Goal: Communication & Community: Answer question/provide support

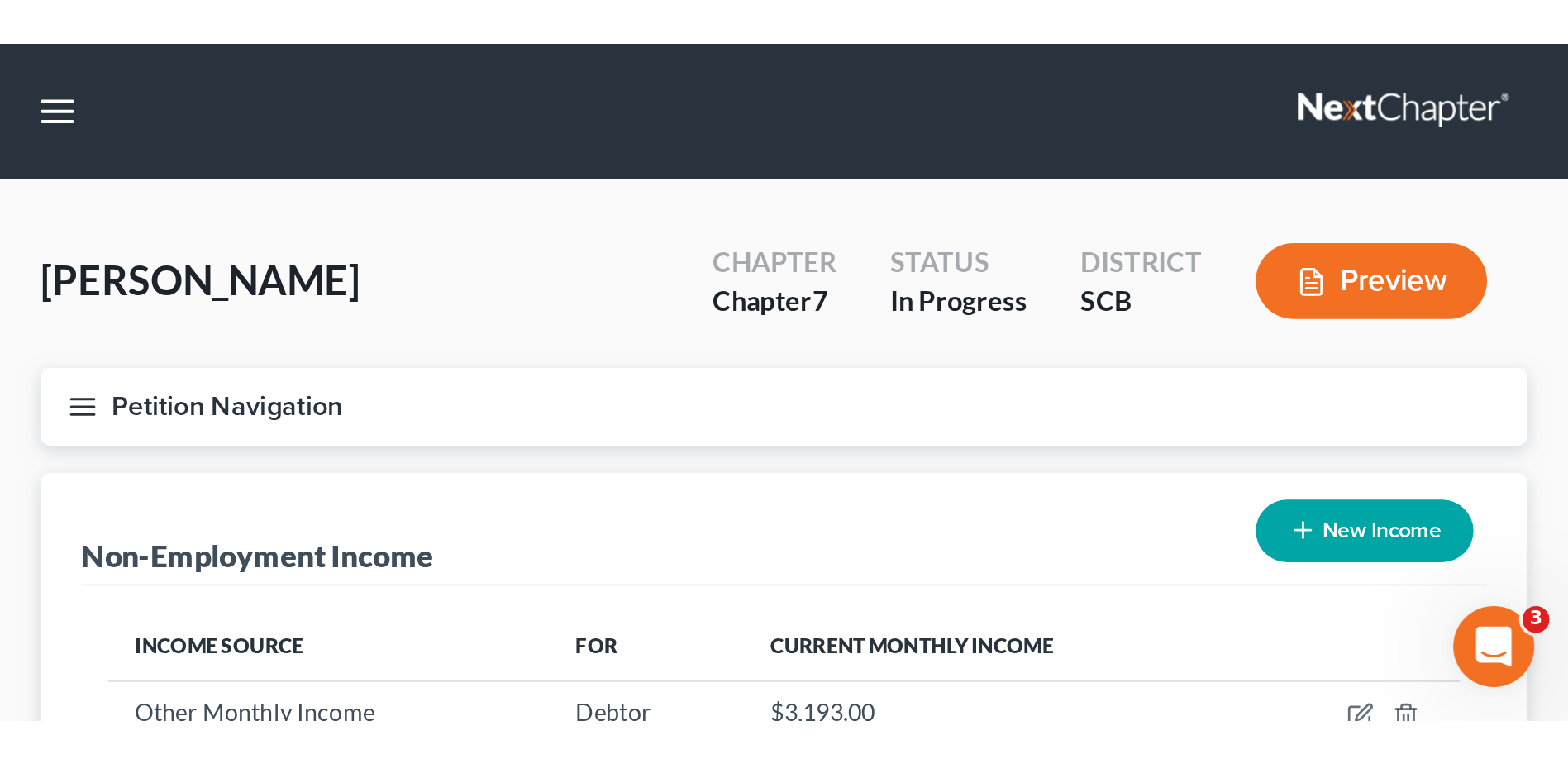
scroll to position [826351, 825949]
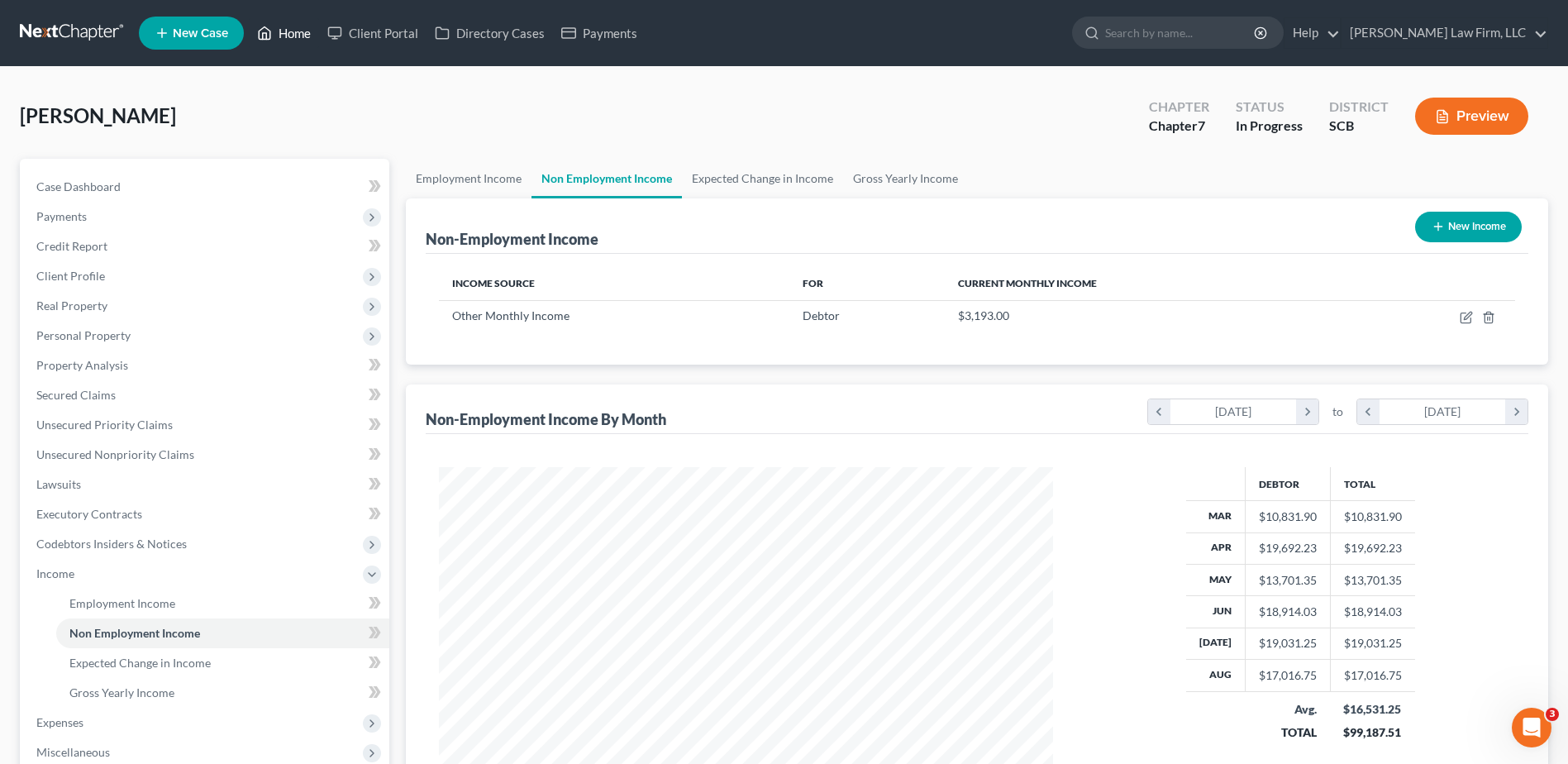
click at [295, 37] on link "Home" at bounding box center [284, 33] width 70 height 30
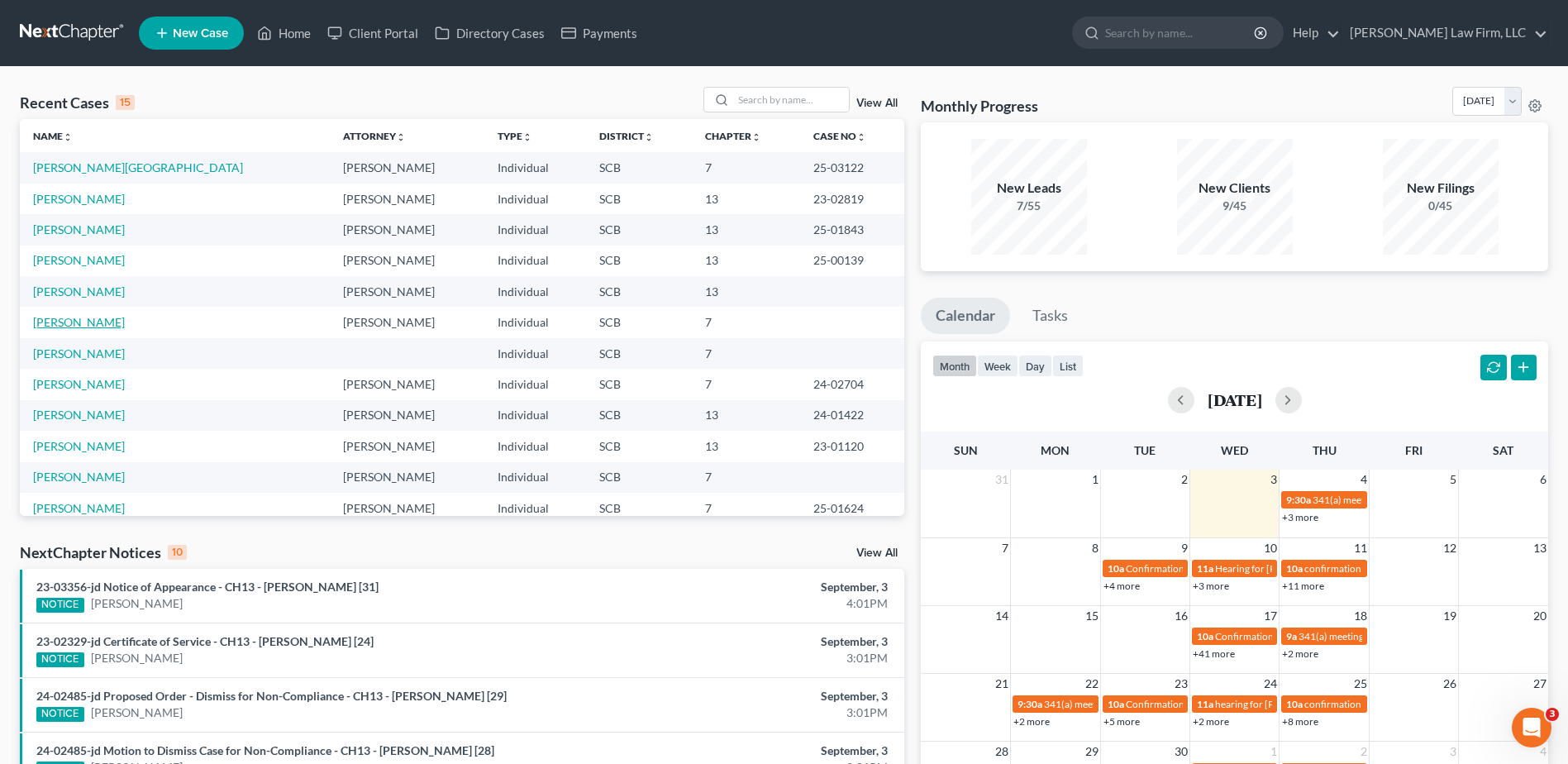
click at [93, 322] on link "[PERSON_NAME]" at bounding box center [78, 321] width 92 height 14
select select "1"
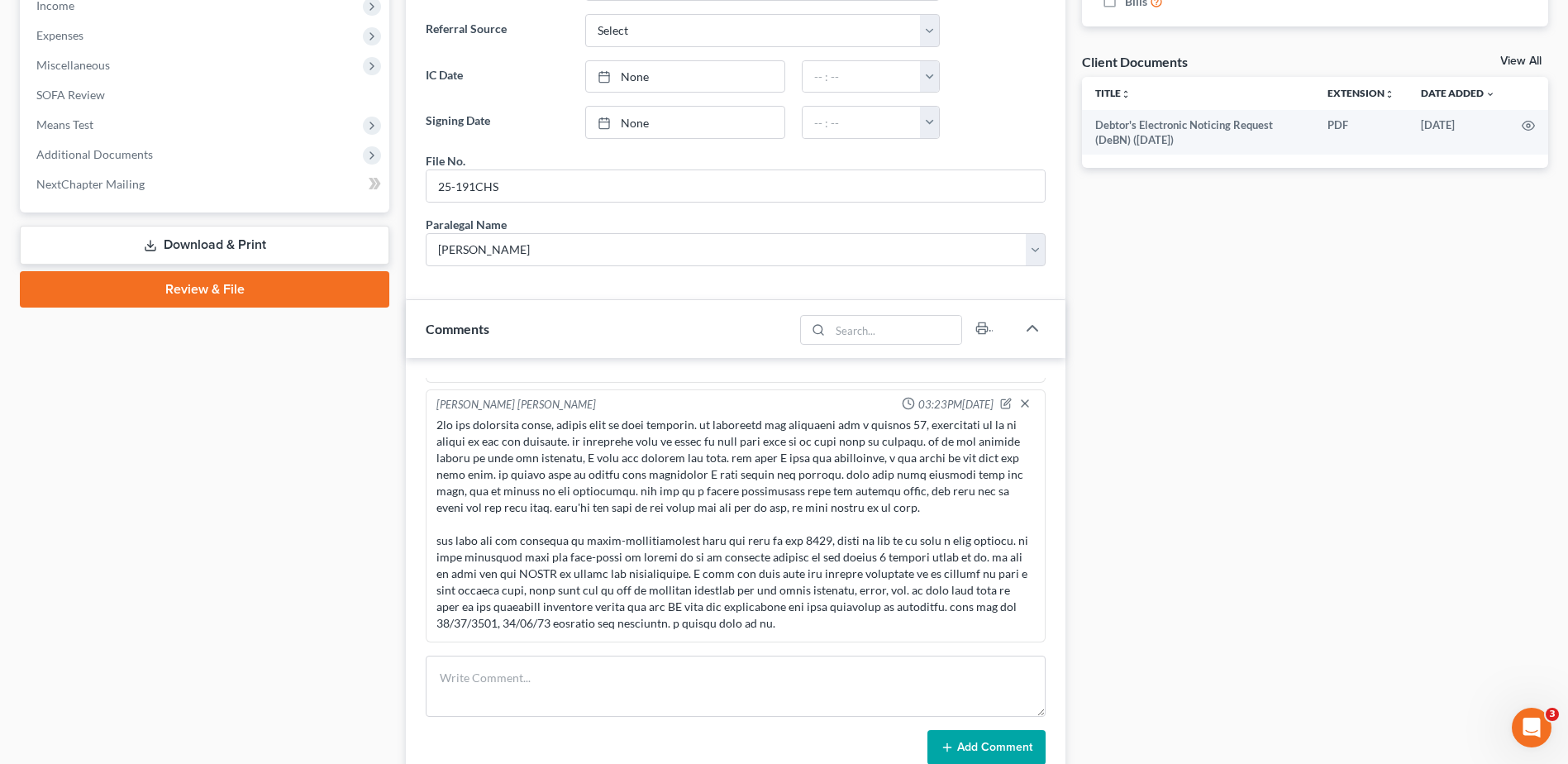
scroll to position [929, 0]
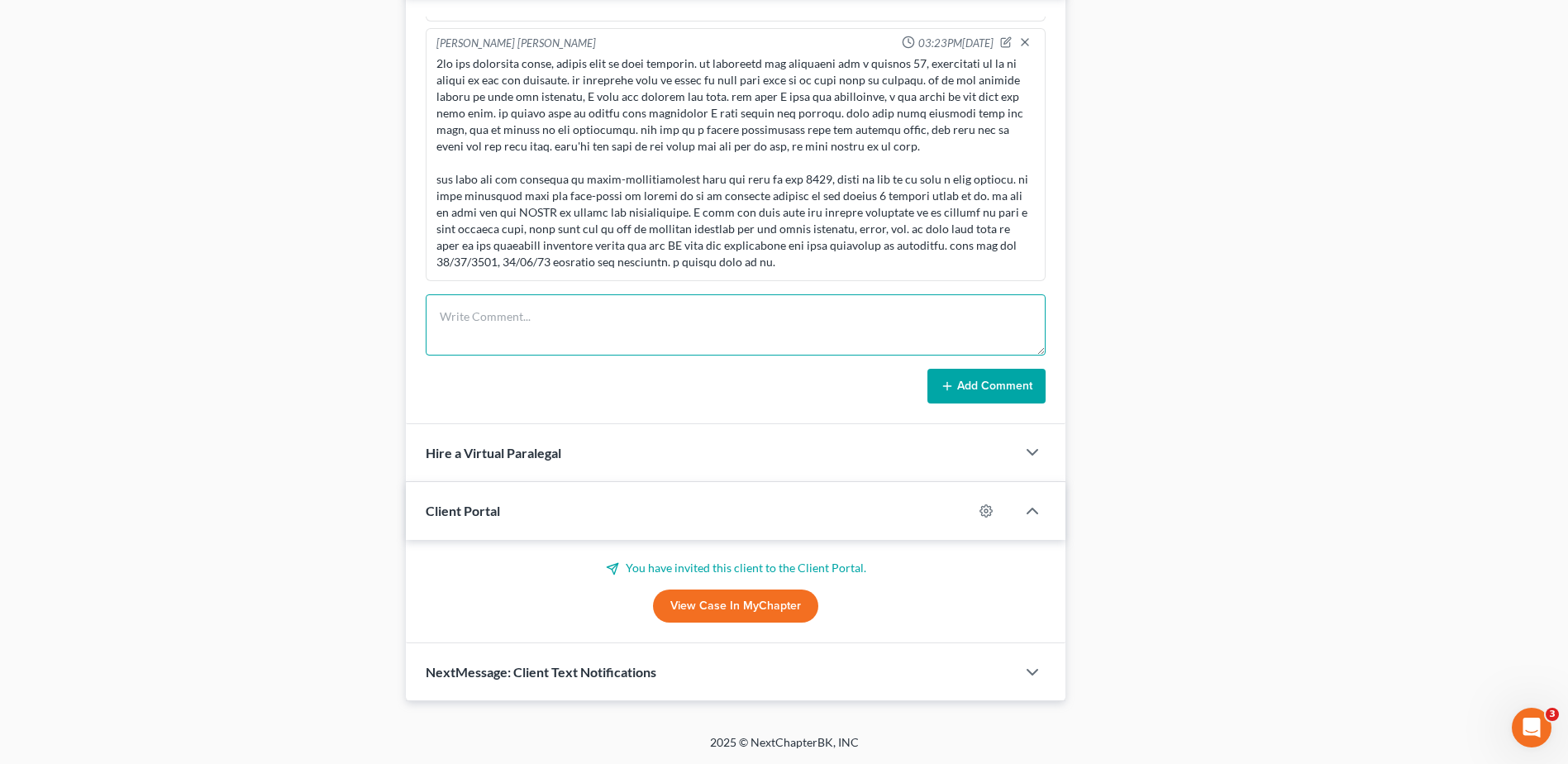
click at [656, 325] on textarea at bounding box center [736, 325] width 620 height 61
type textarea "updated business income and expense spreadsheet, sent pdf version to client alo…"
click at [997, 395] on button "Add Comment" at bounding box center [986, 386] width 119 height 35
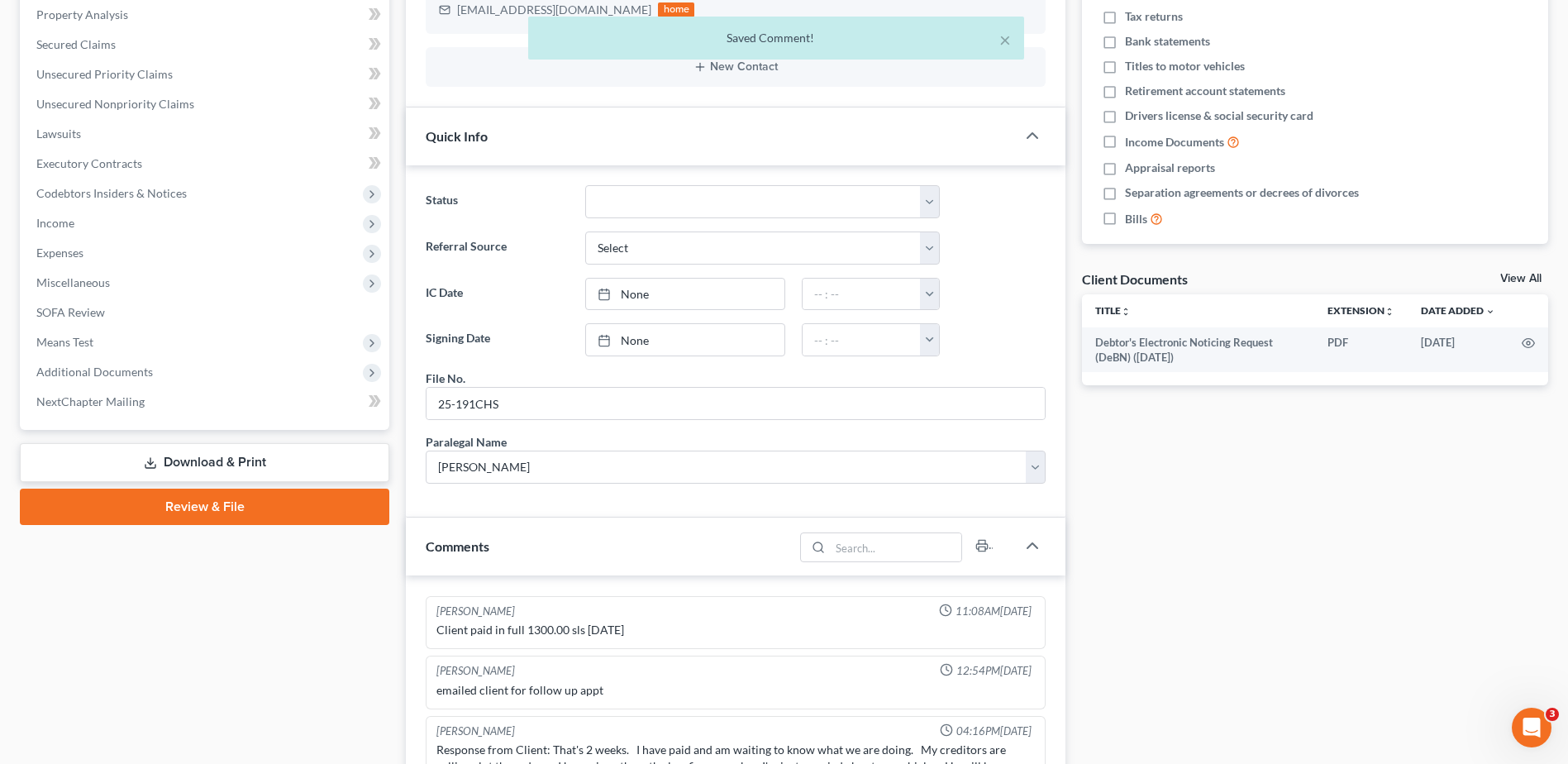
scroll to position [0, 0]
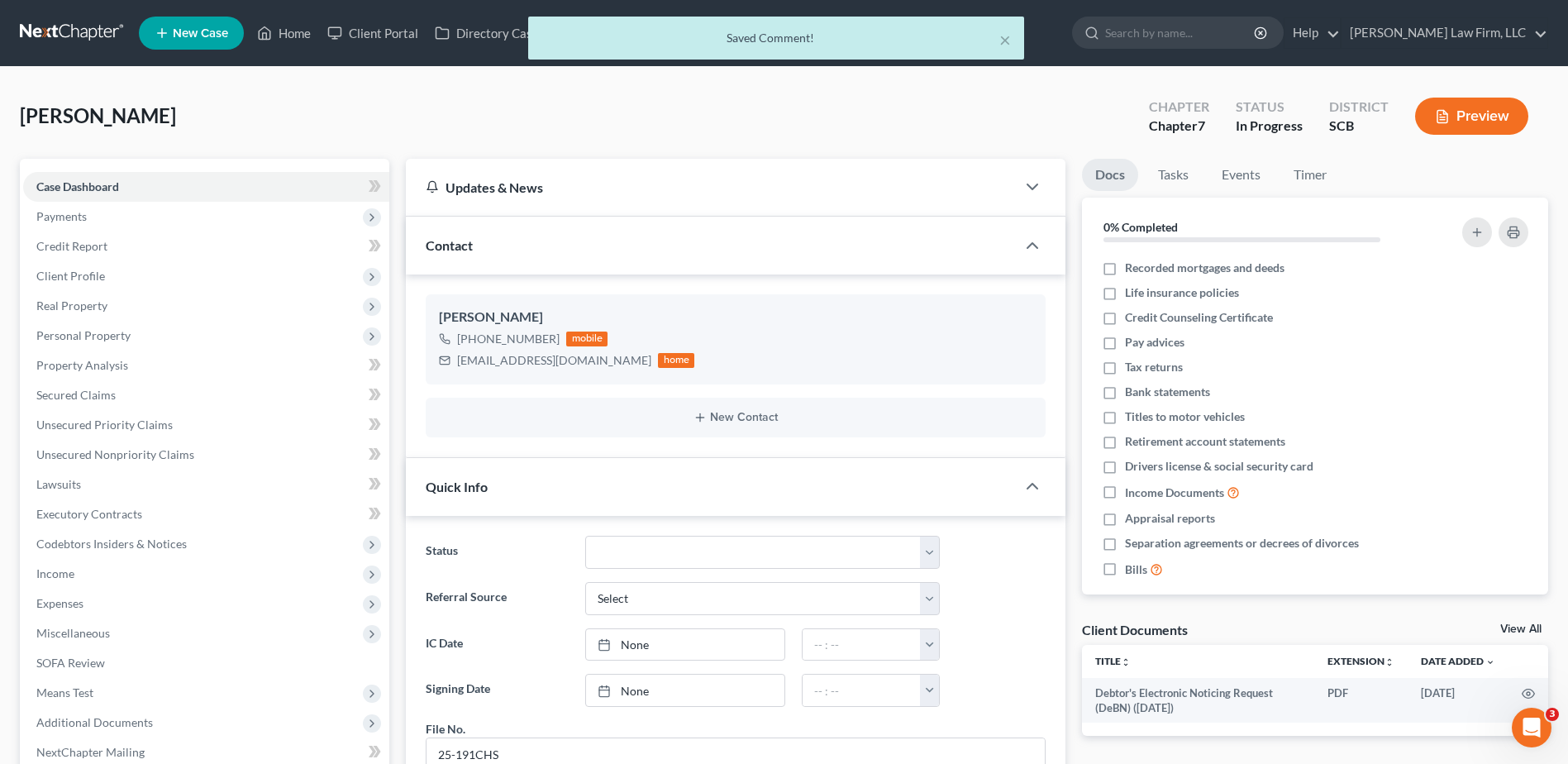
click at [292, 31] on div "× Saved Comment!" at bounding box center [776, 42] width 1568 height 51
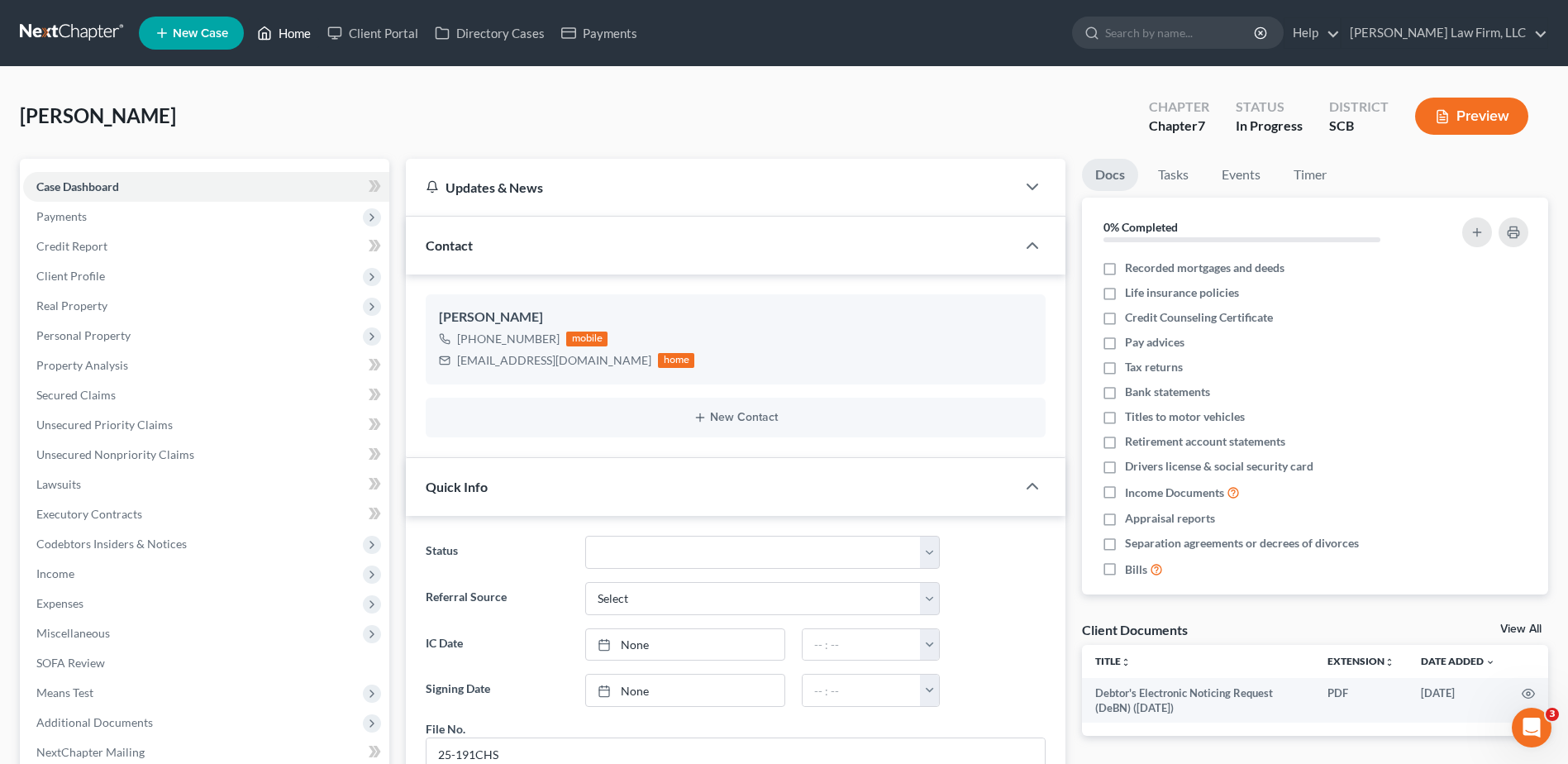
drag, startPoint x: 287, startPoint y: 28, endPoint x: 743, endPoint y: 32, distance: 456.0
click at [287, 28] on link "Home" at bounding box center [284, 33] width 70 height 30
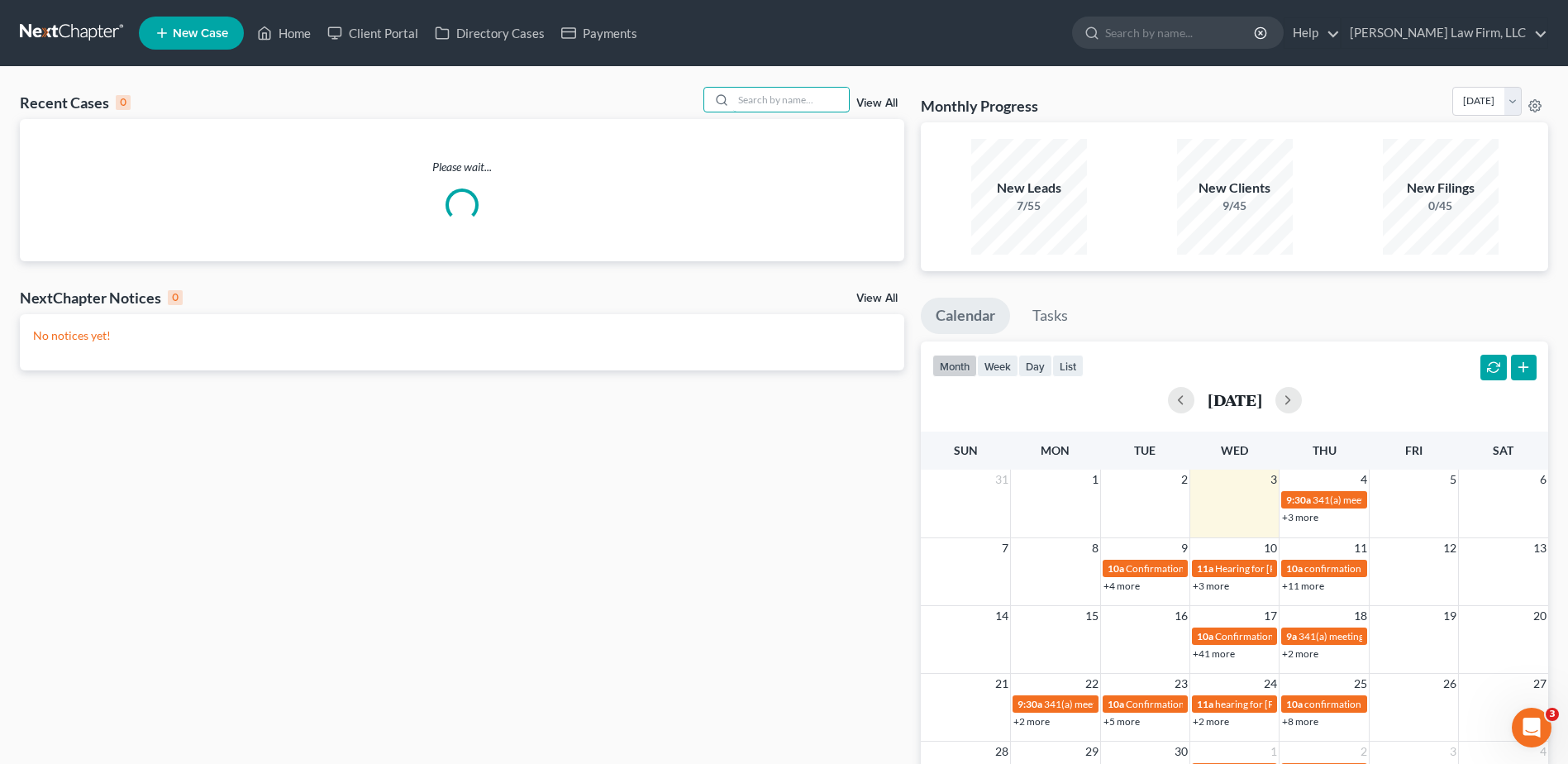
click at [753, 103] on input "search" at bounding box center [790, 99] width 116 height 24
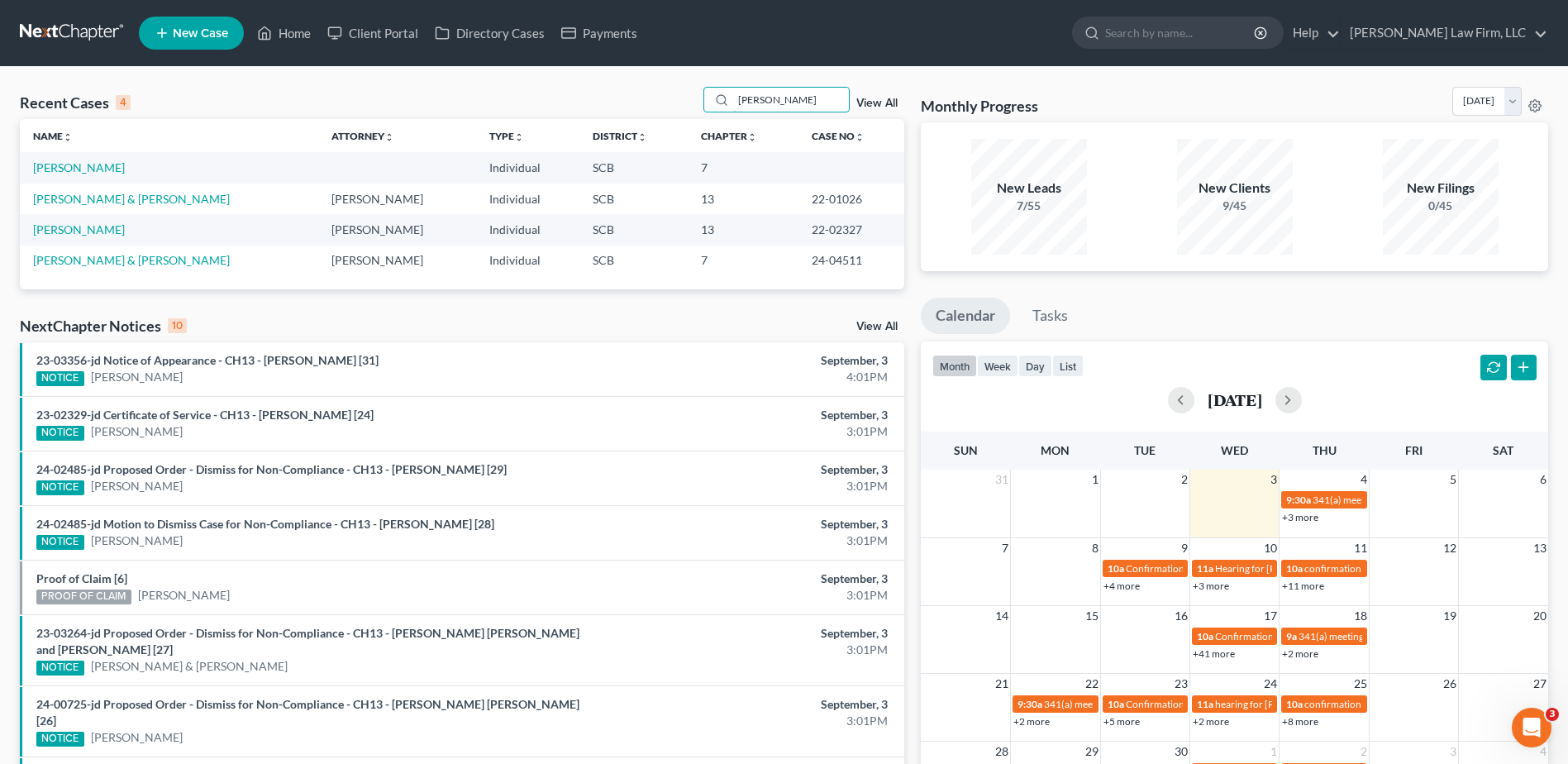
type input "[PERSON_NAME]"
click at [81, 170] on link "[PERSON_NAME]" at bounding box center [78, 167] width 92 height 14
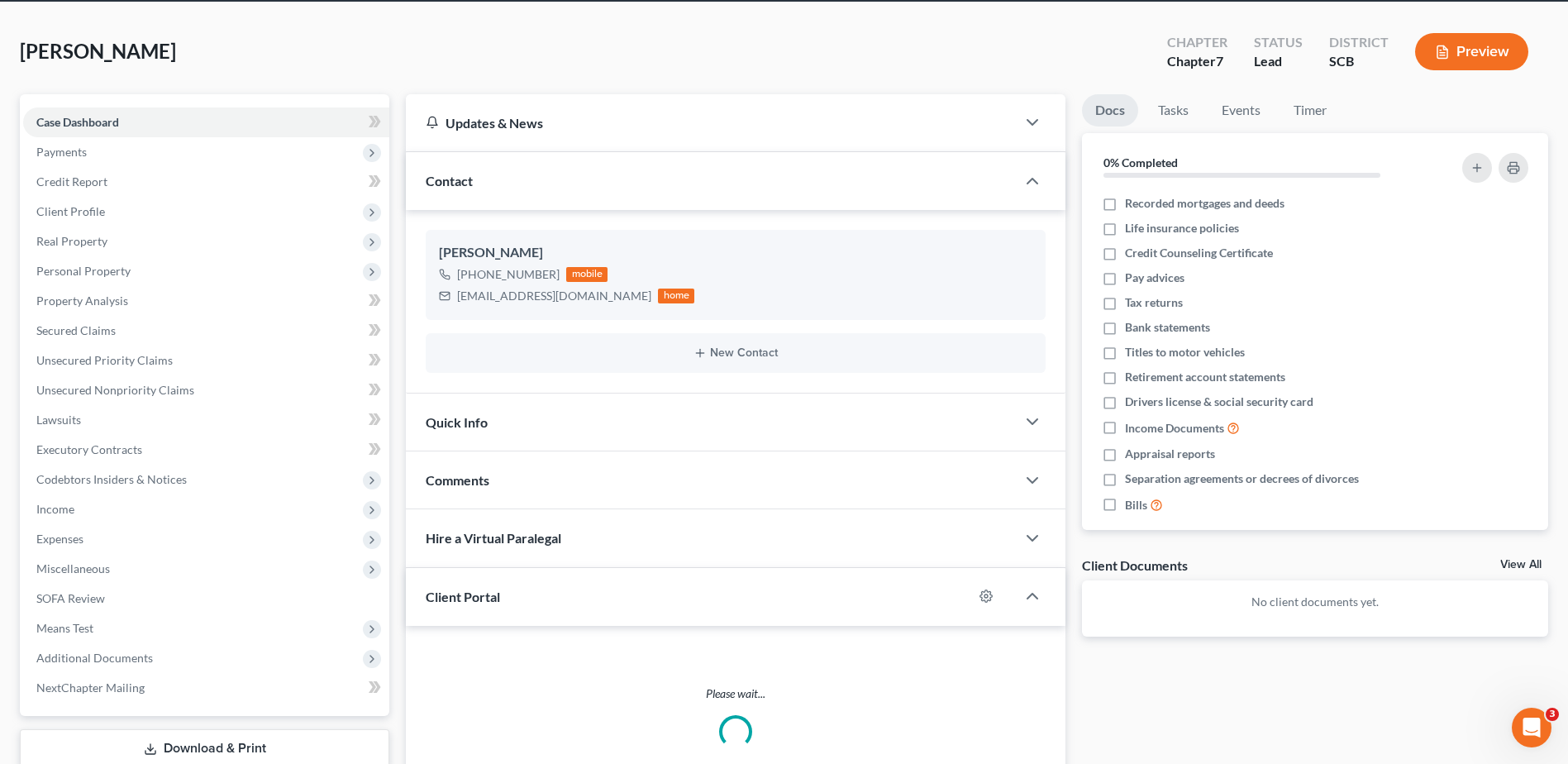
scroll to position [174, 0]
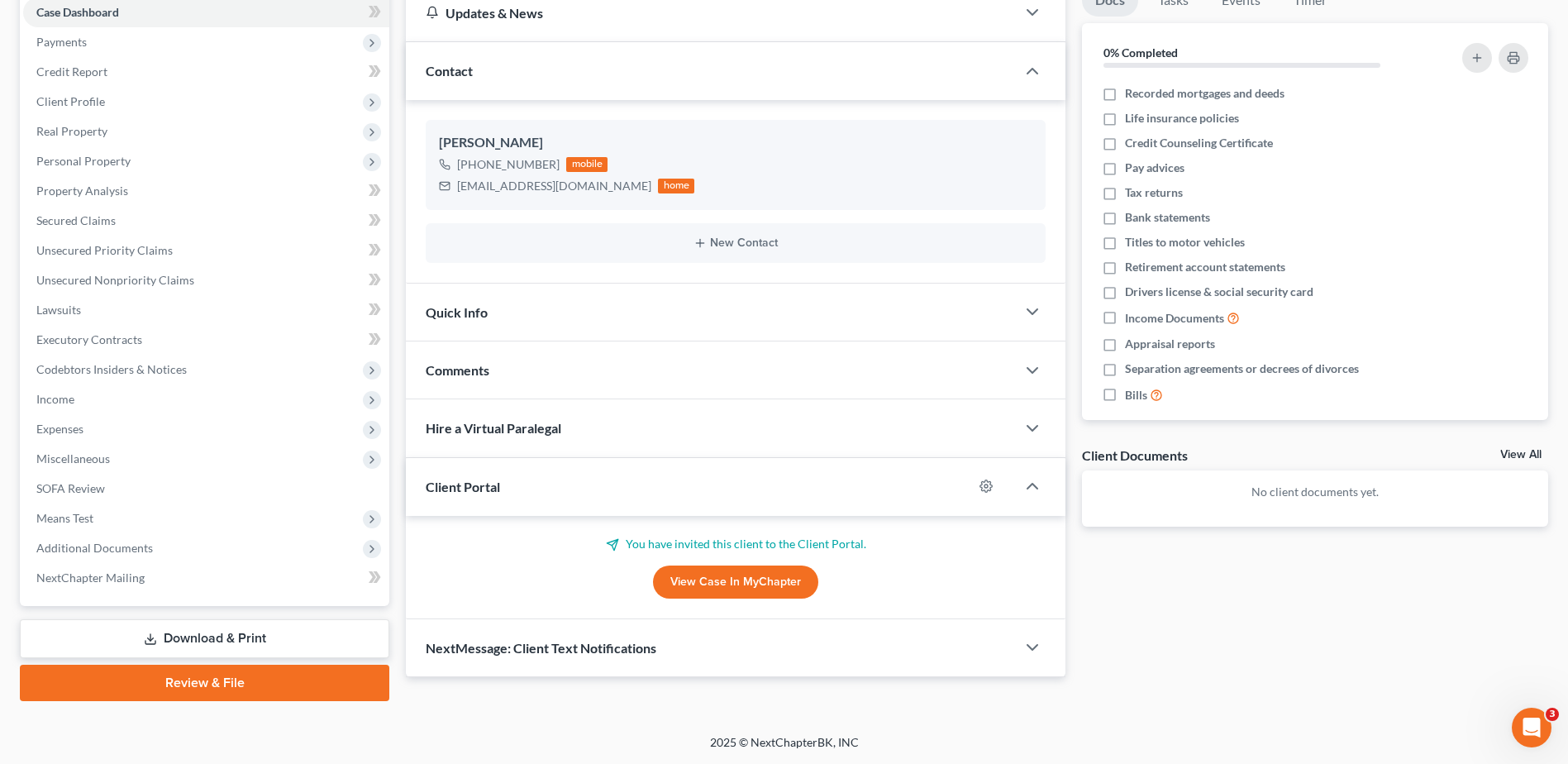
click at [613, 387] on div "Comments" at bounding box center [710, 369] width 610 height 57
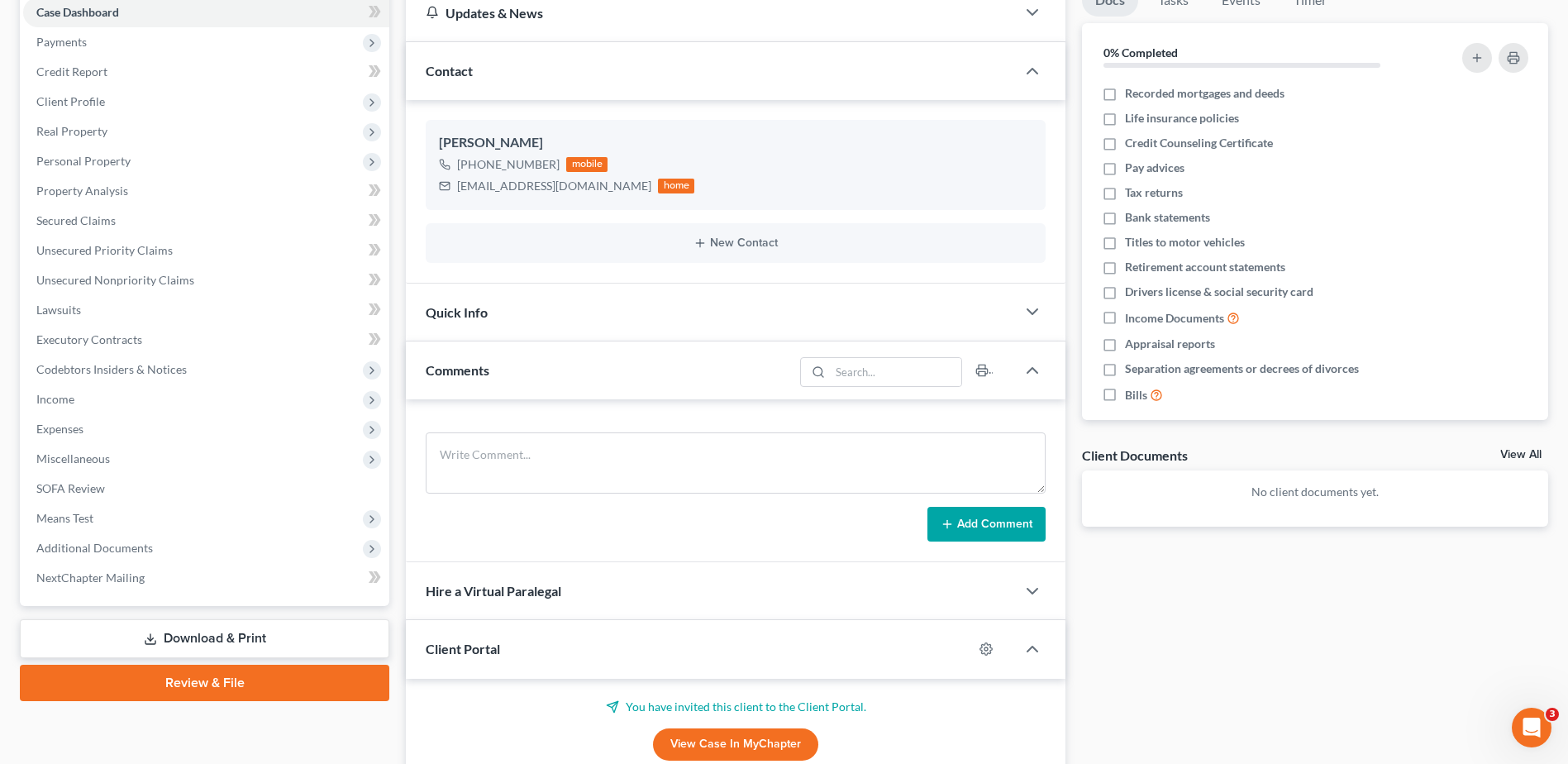
scroll to position [204, 0]
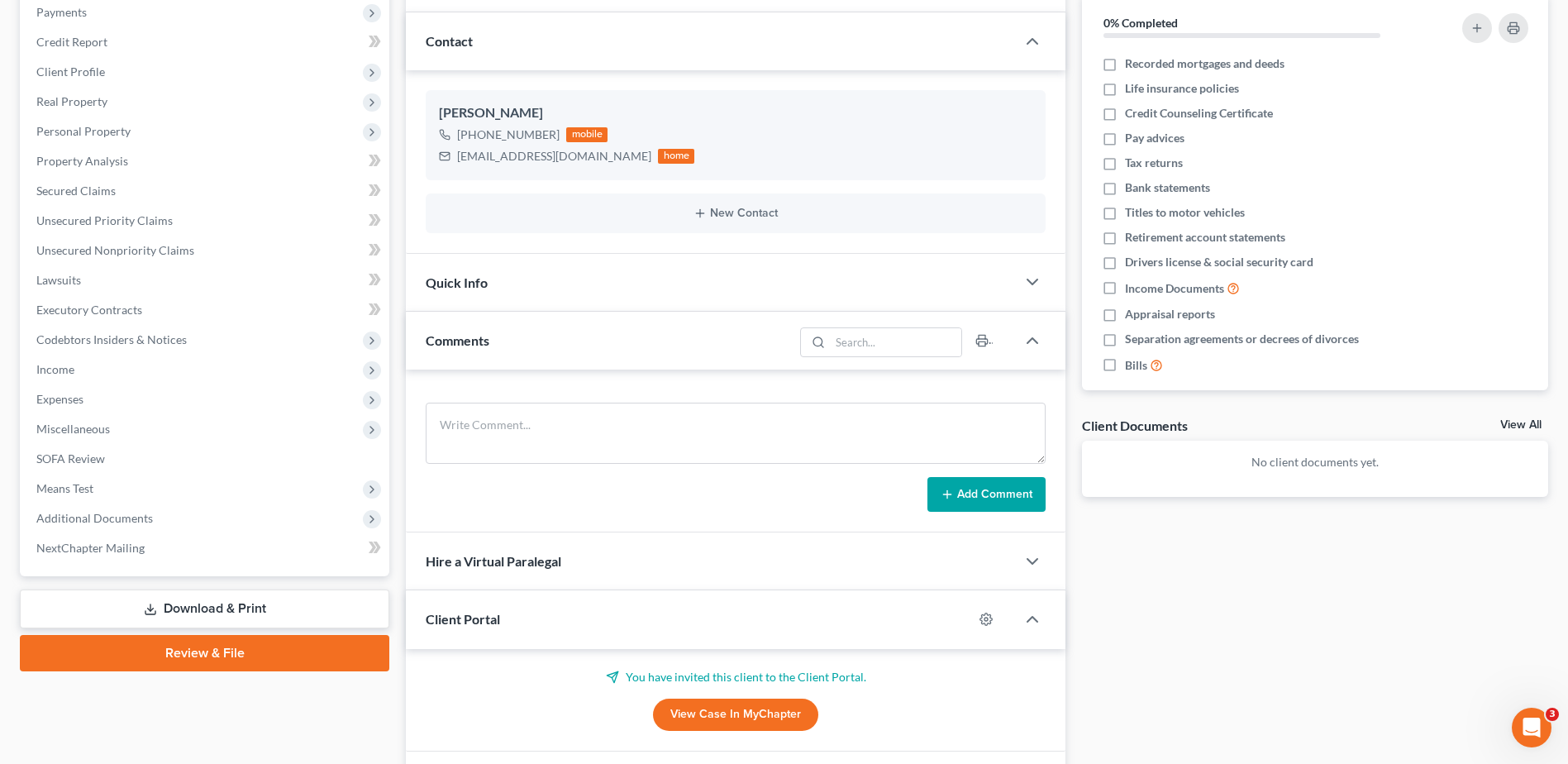
click at [624, 348] on div "Comments" at bounding box center [599, 340] width 387 height 57
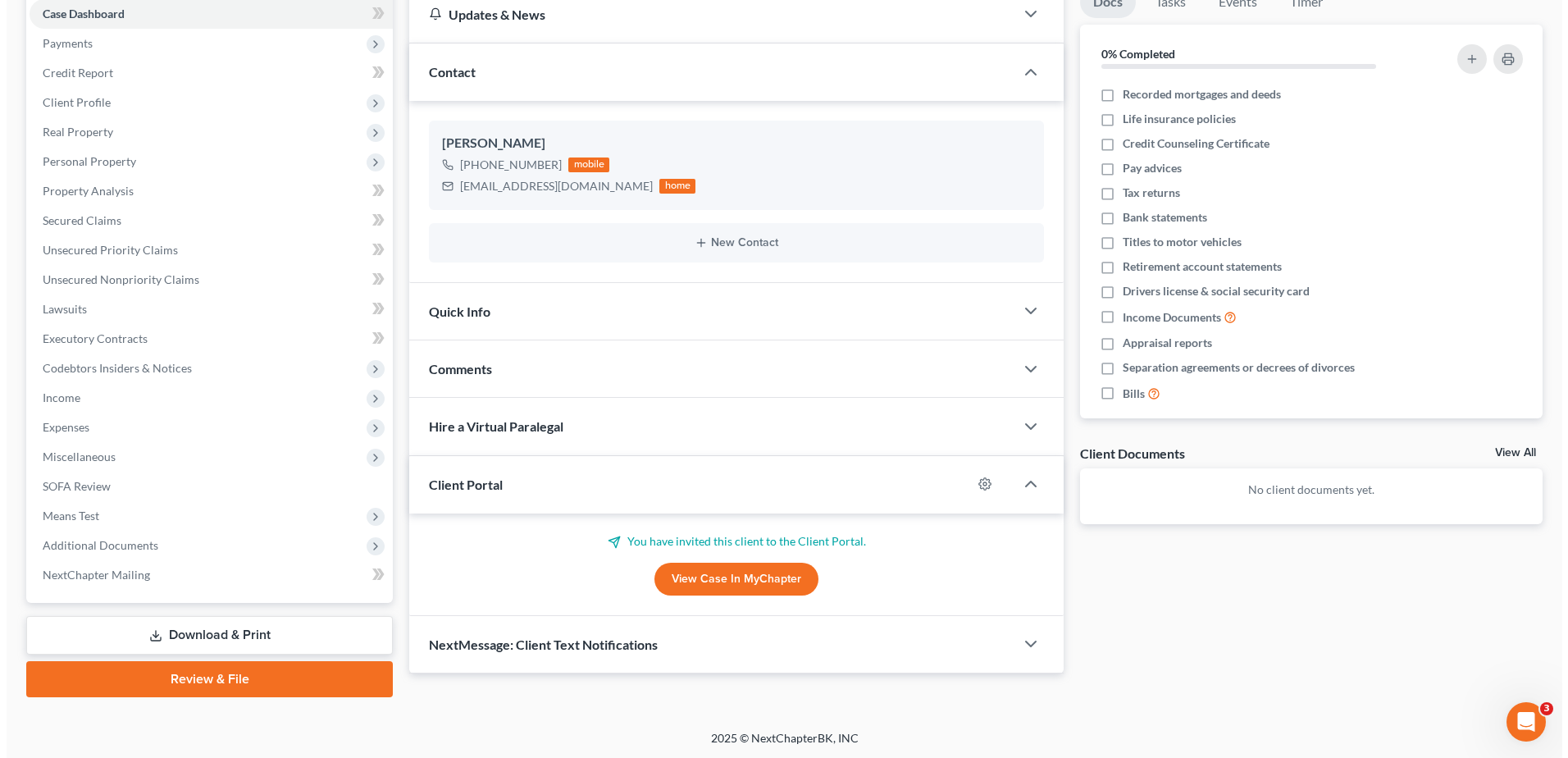
scroll to position [173, 0]
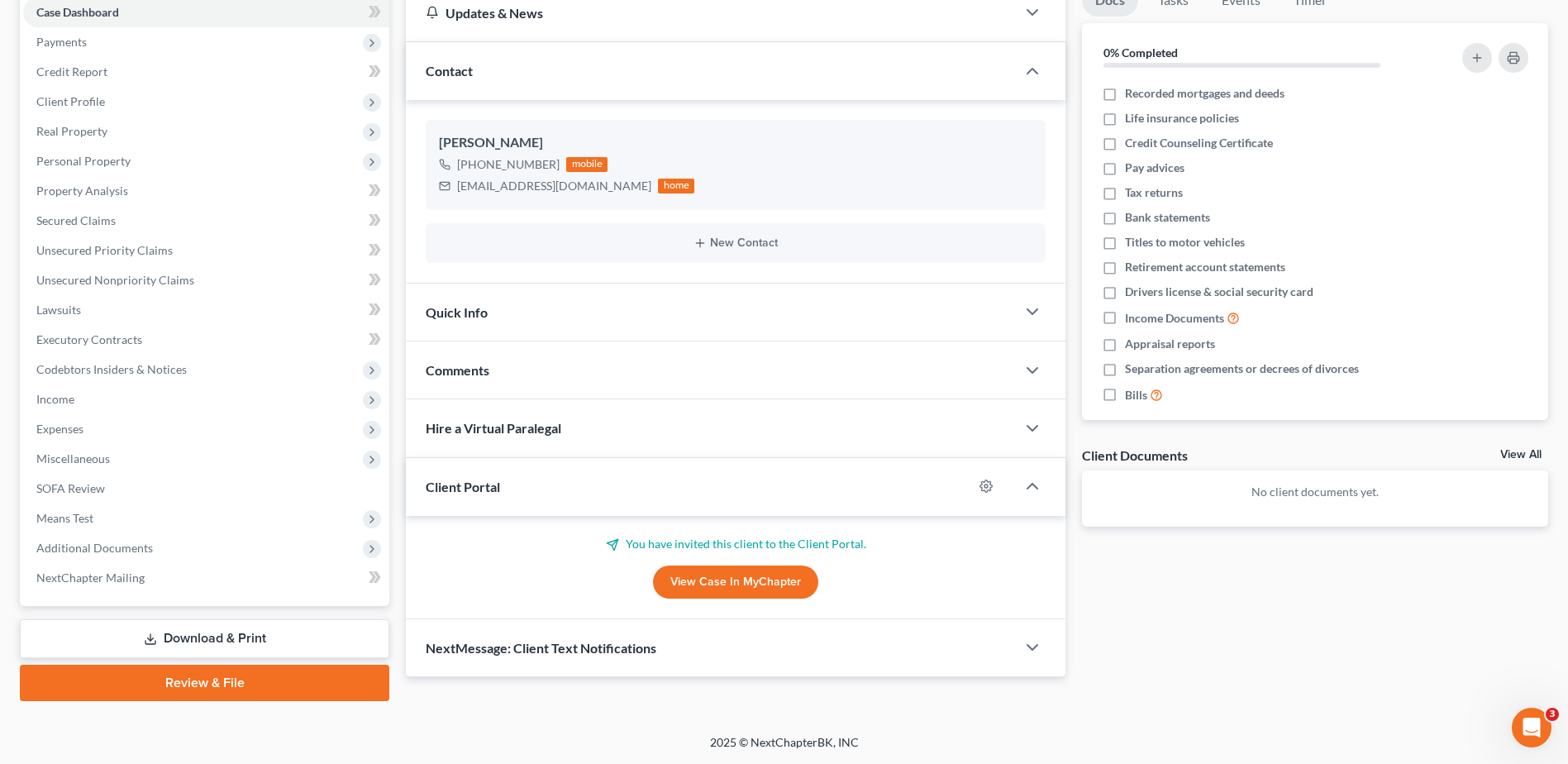
click at [781, 581] on link "View Case in MyChapter" at bounding box center [735, 582] width 165 height 33
click at [979, 490] on icon "button" at bounding box center [985, 486] width 14 height 14
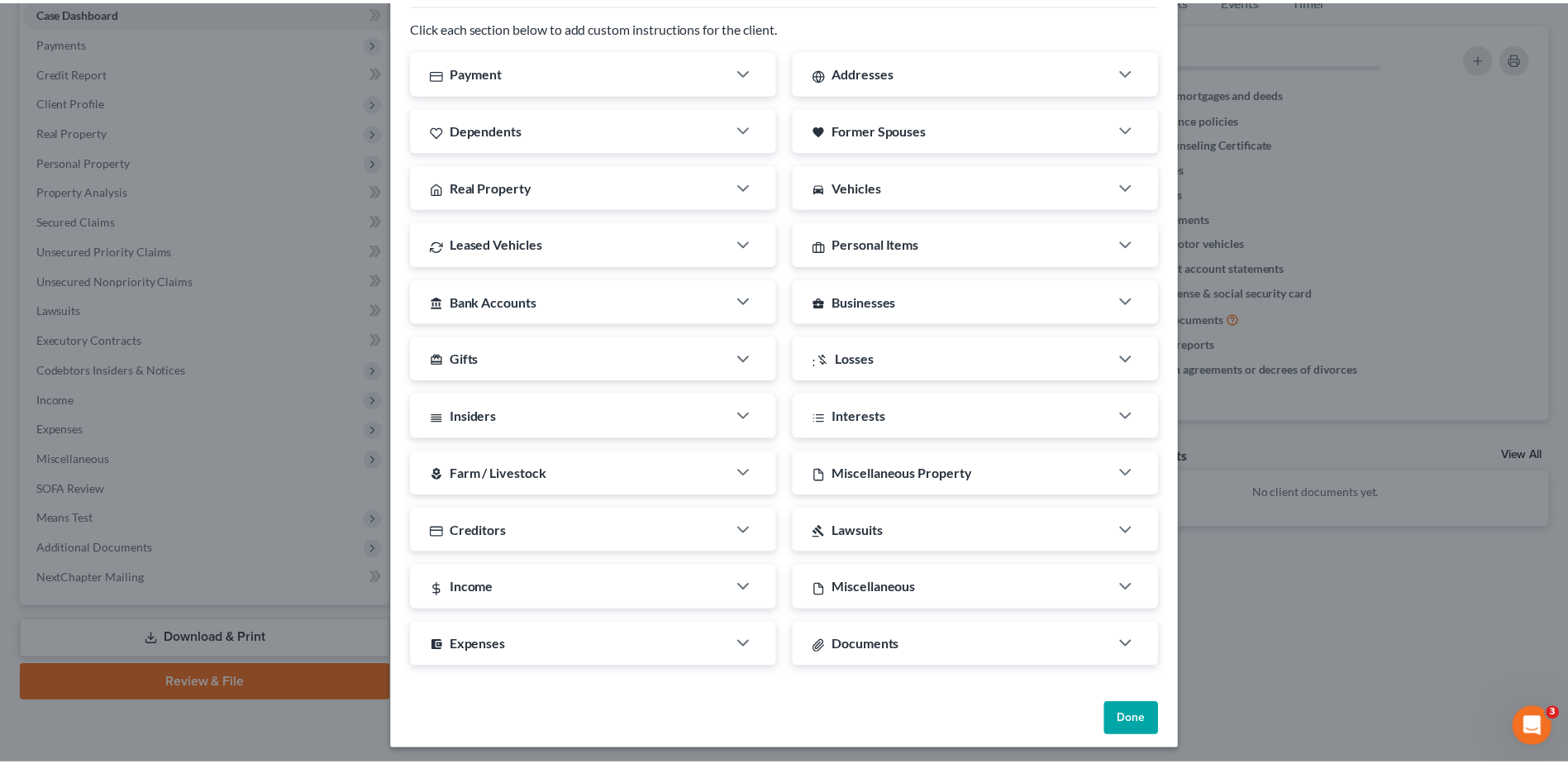
scroll to position [256, 0]
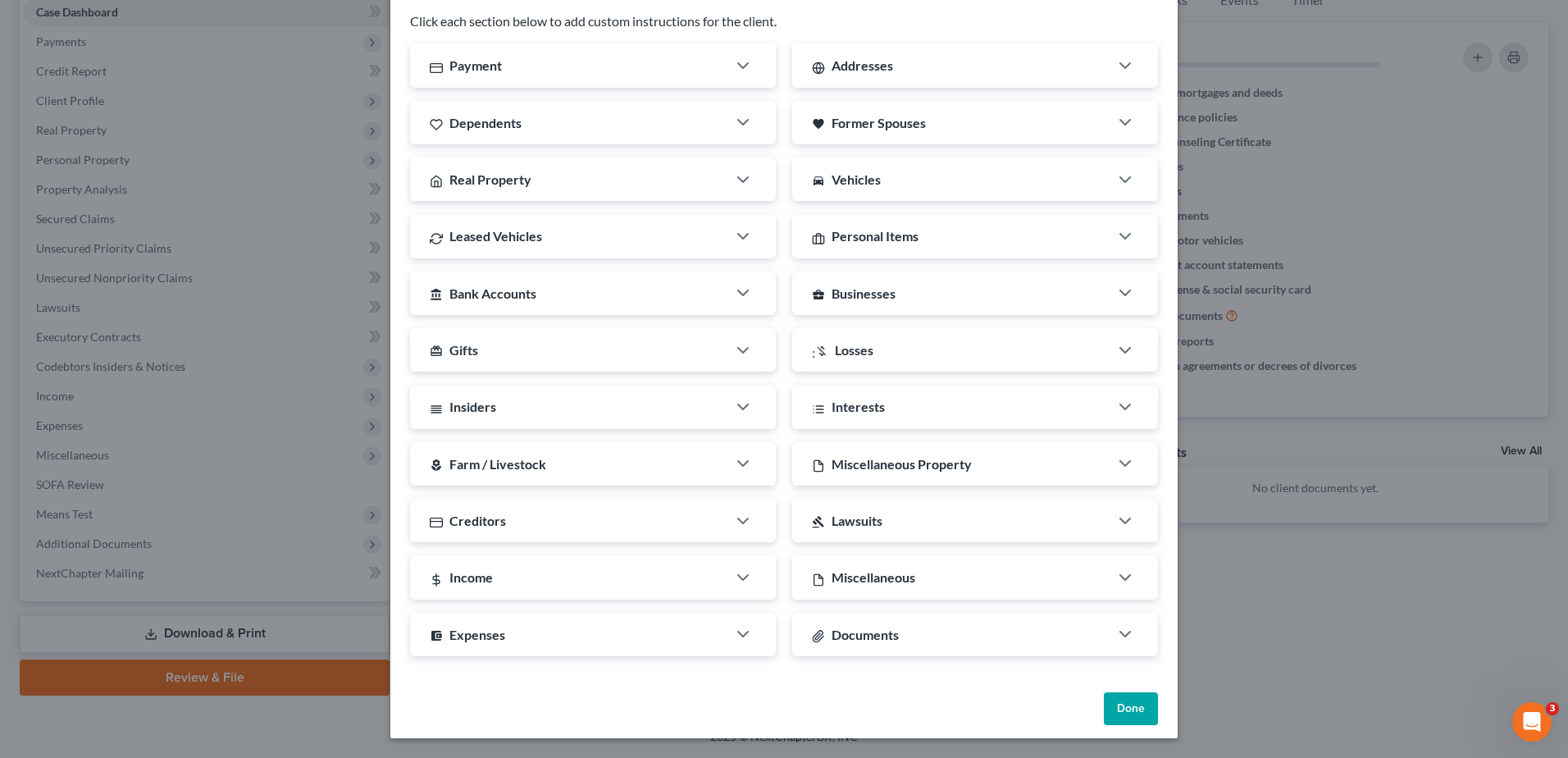
click at [1124, 710] on button "Done" at bounding box center [1130, 708] width 54 height 33
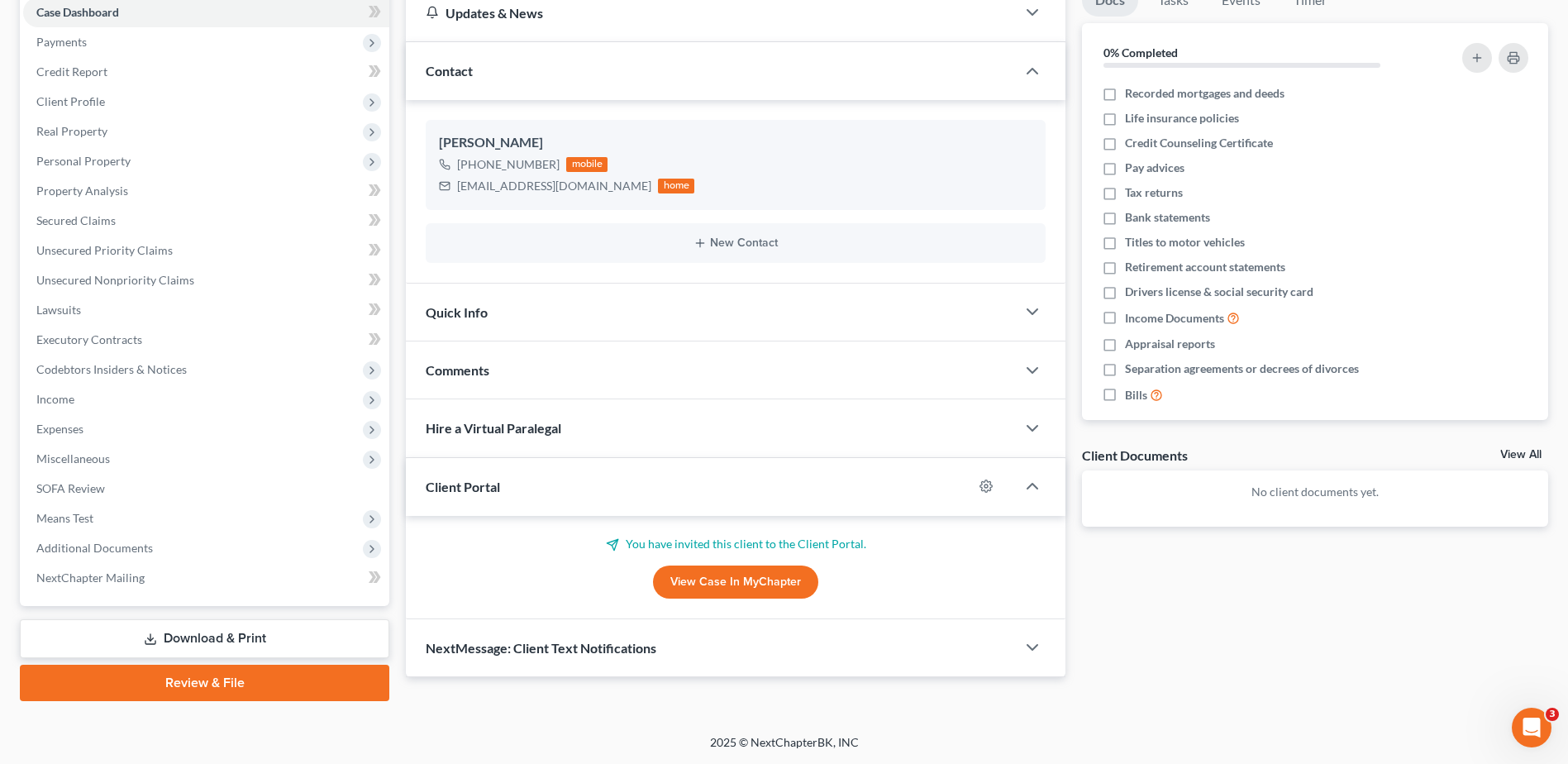
click at [791, 583] on link "View Case in MyChapter" at bounding box center [735, 582] width 165 height 33
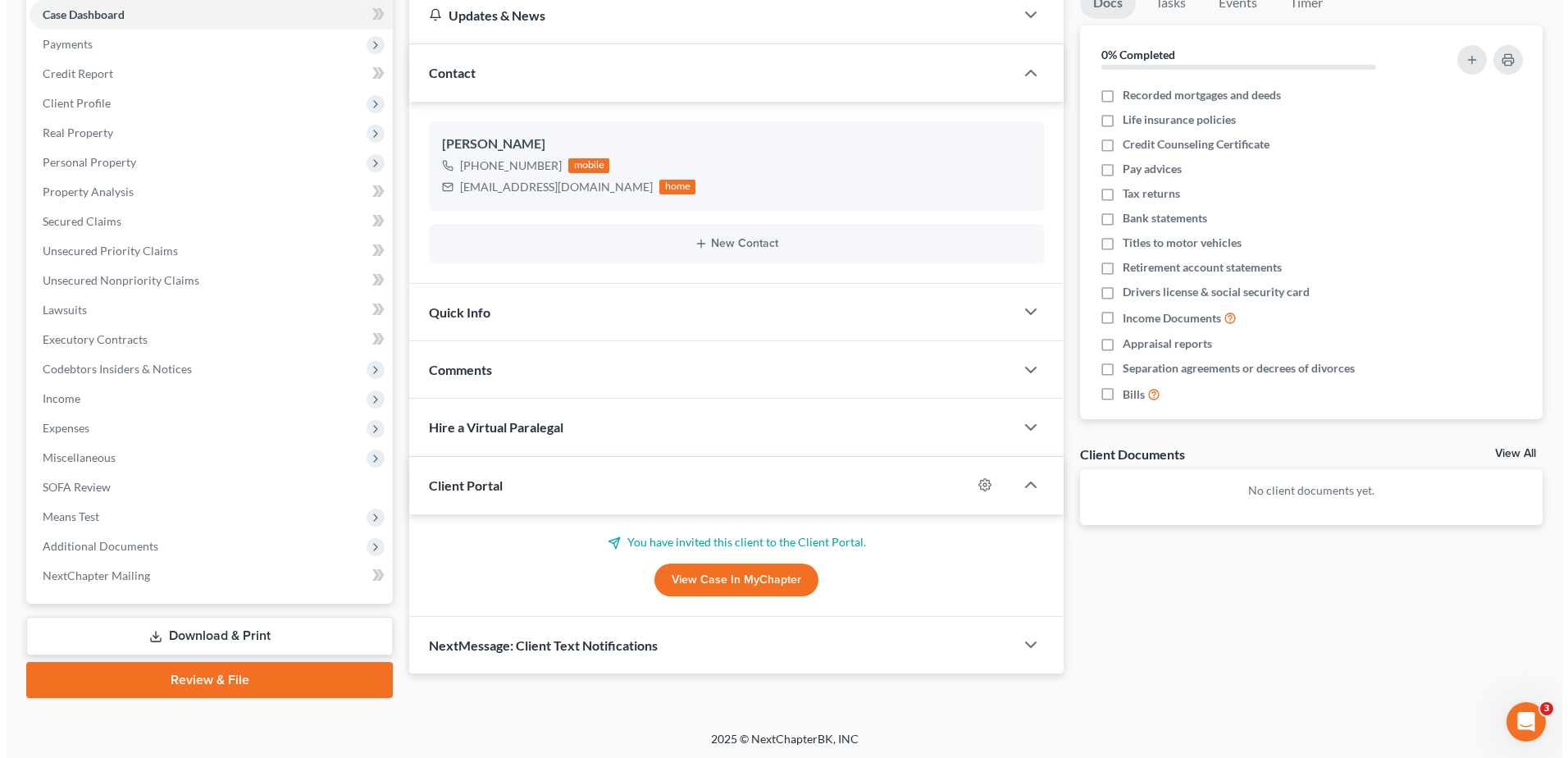
scroll to position [173, 0]
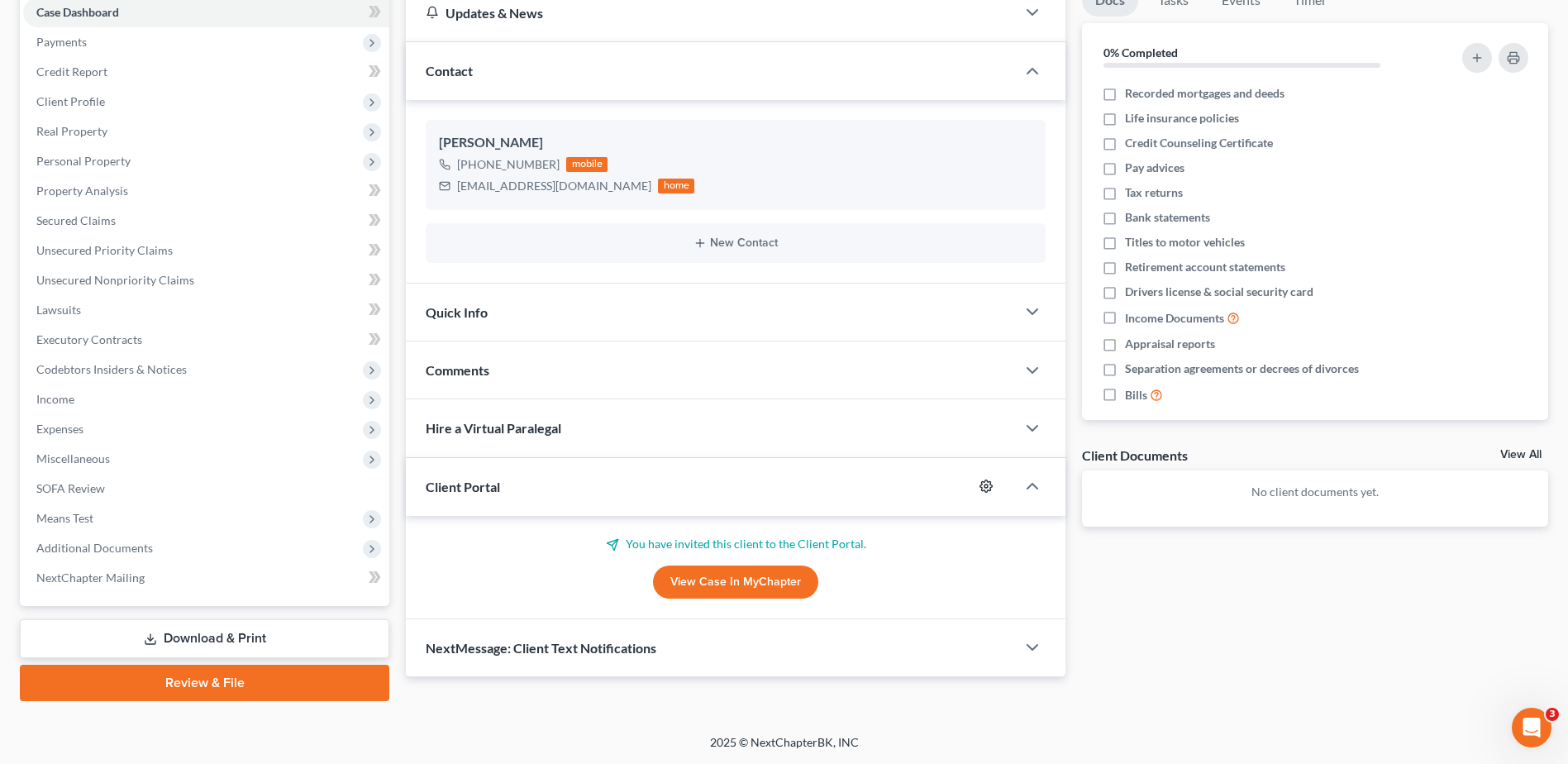
click at [988, 487] on icon "button" at bounding box center [985, 486] width 14 height 14
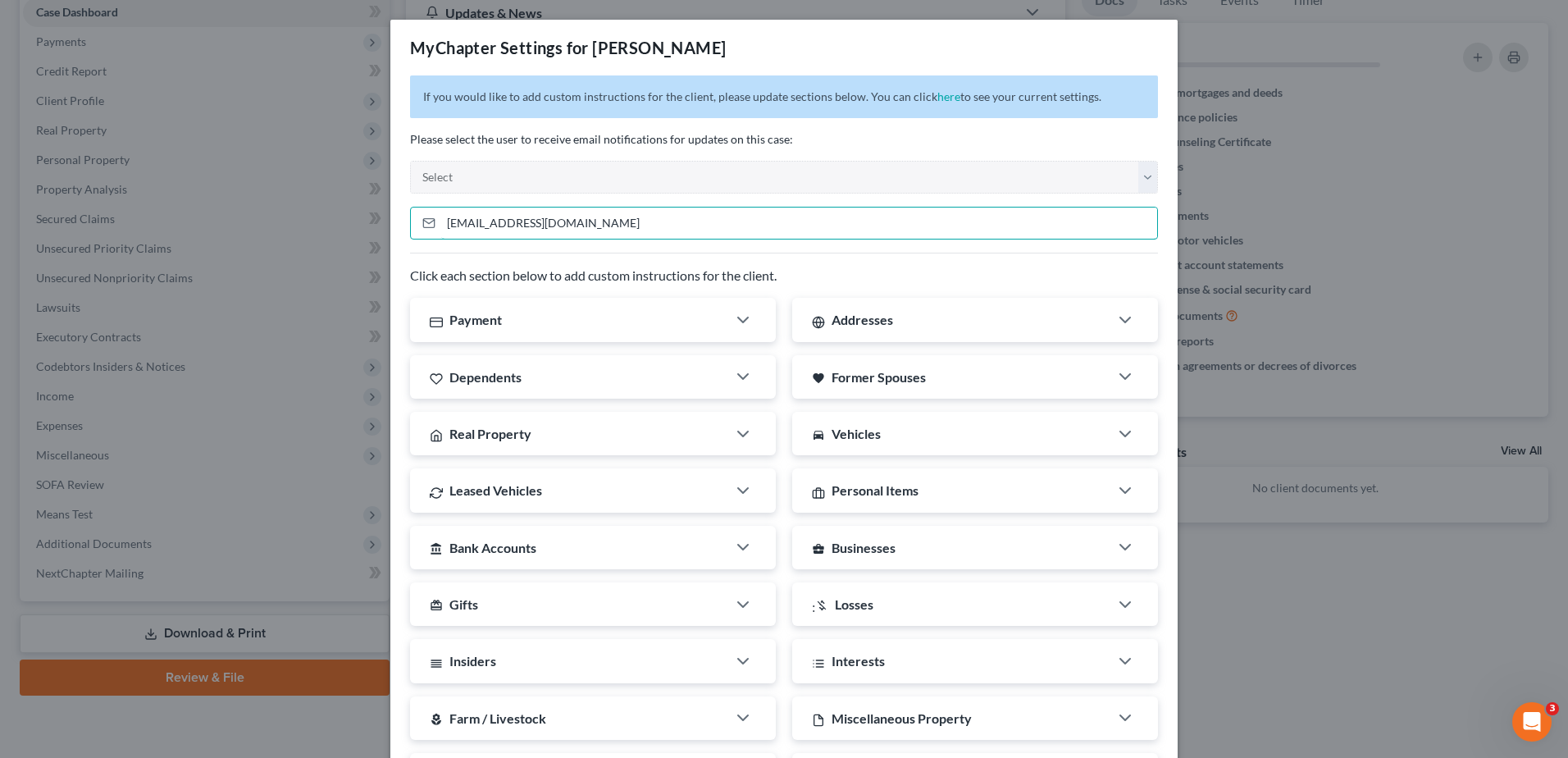
click at [986, 222] on input "[EMAIL_ADDRESS][DOMAIN_NAME]" at bounding box center [799, 223] width 716 height 31
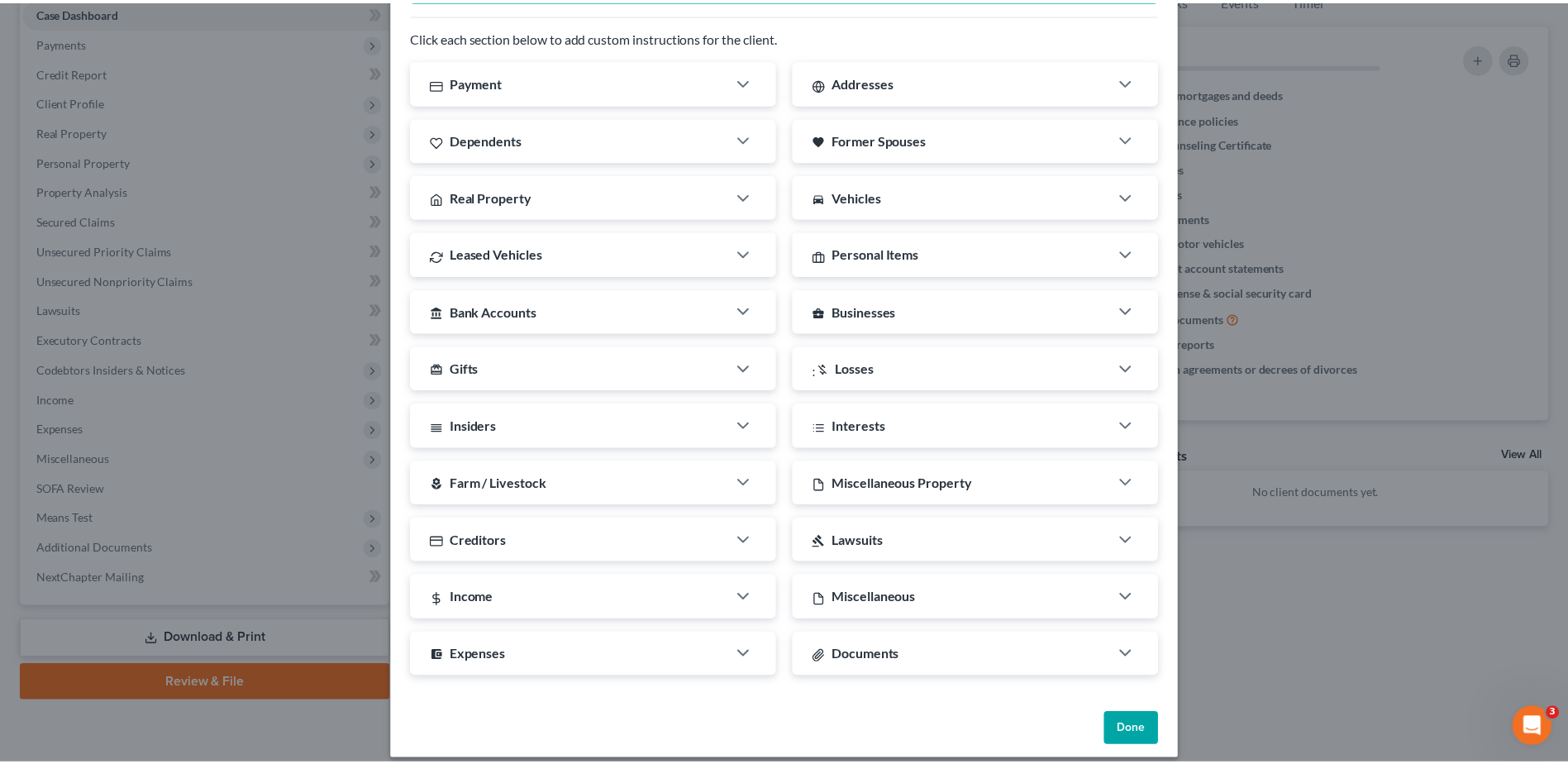
scroll to position [256, 0]
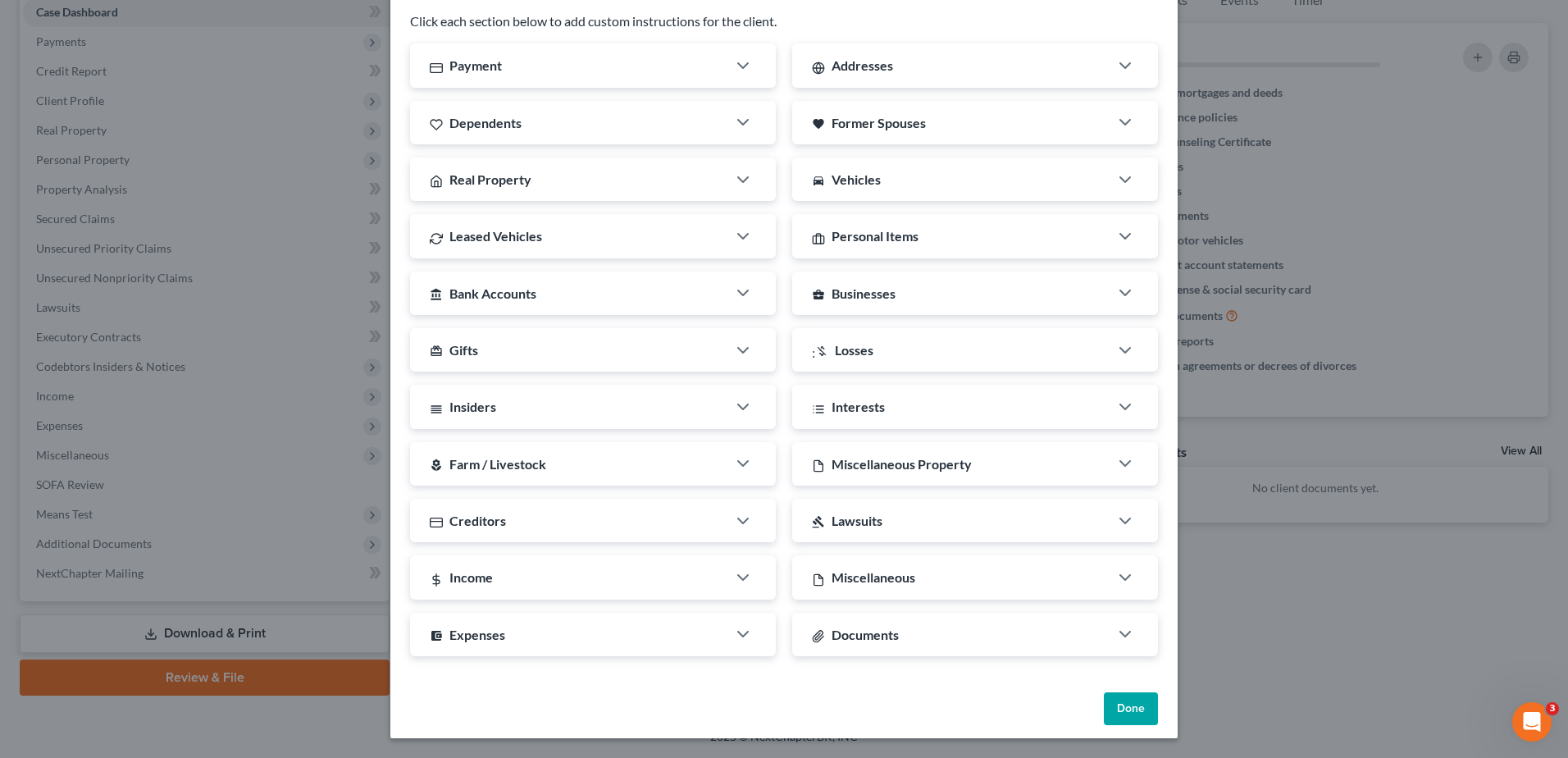
click at [1103, 702] on button "Done" at bounding box center [1130, 708] width 54 height 33
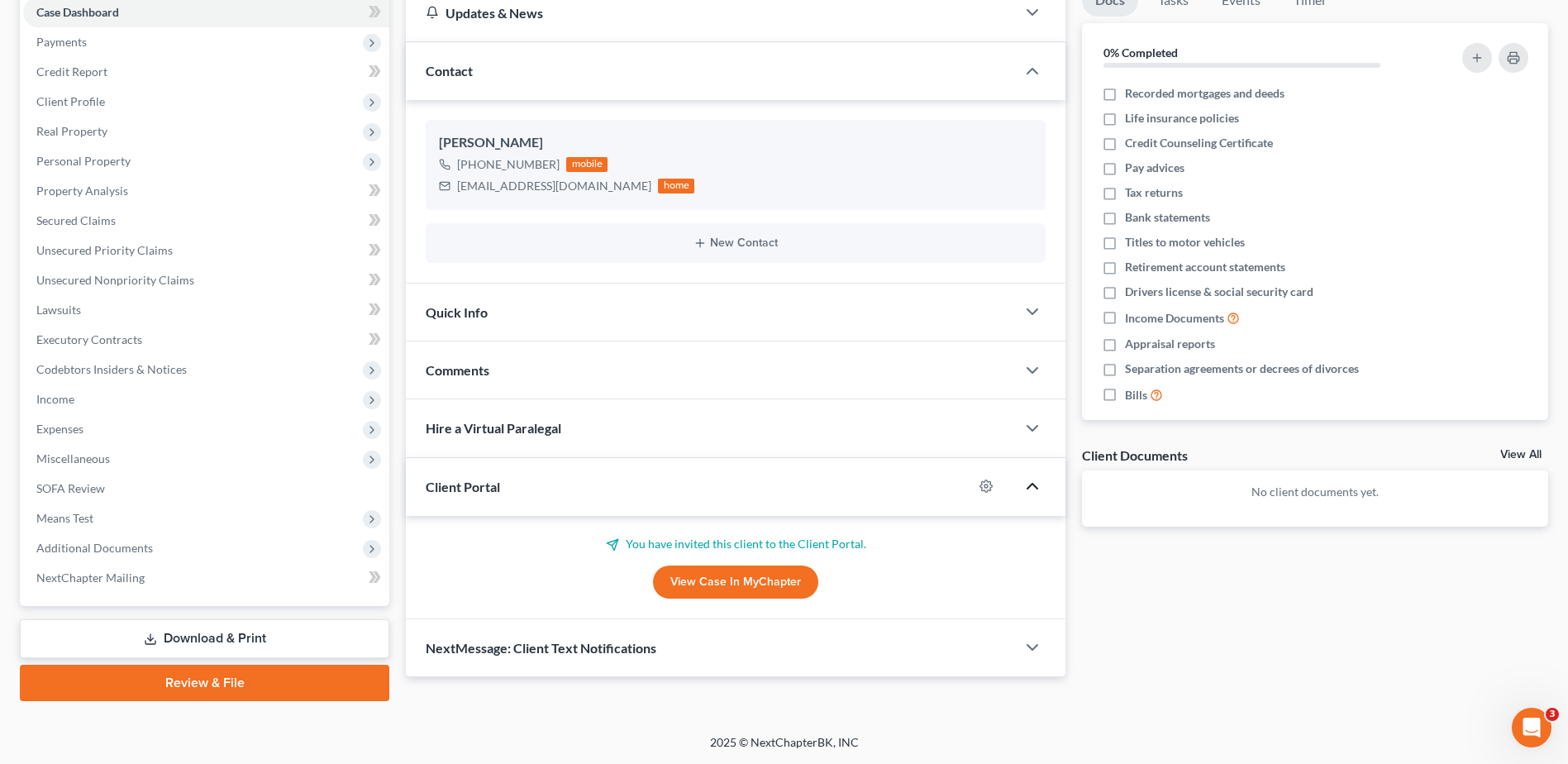
click at [1033, 482] on icon "button" at bounding box center [1033, 486] width 20 height 20
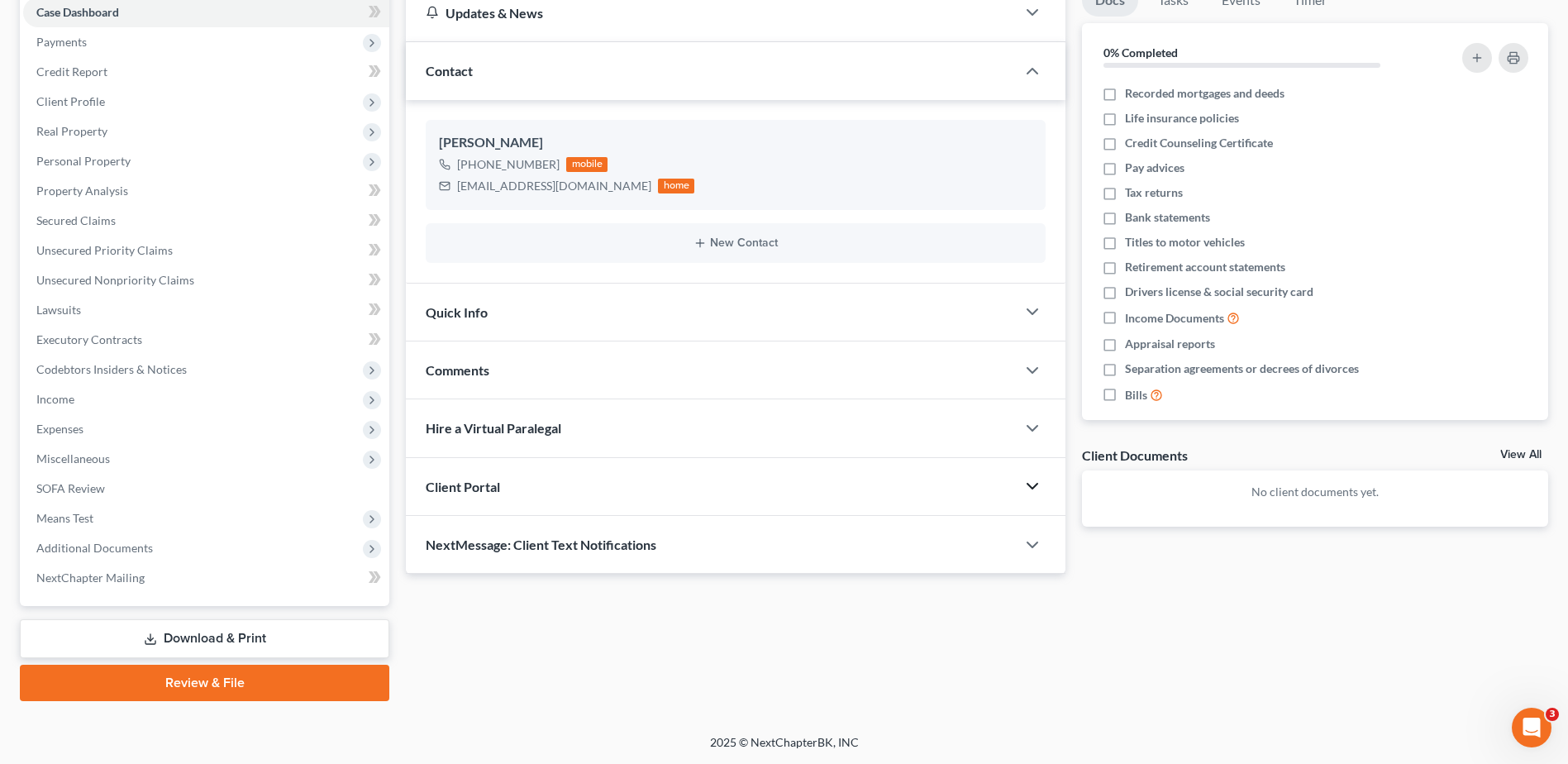
click at [1033, 486] on icon "button" at bounding box center [1033, 486] width 20 height 20
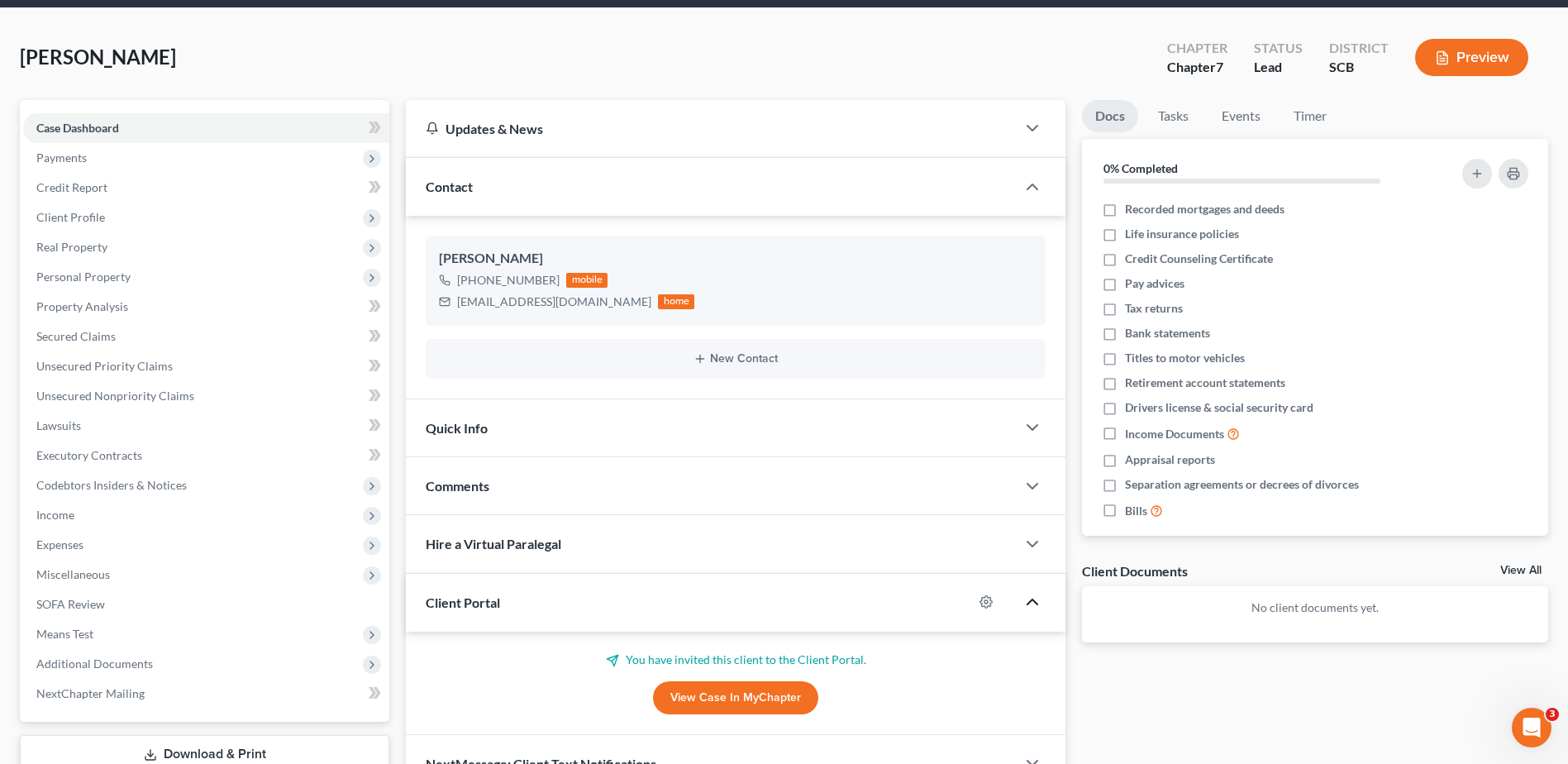
scroll to position [0, 0]
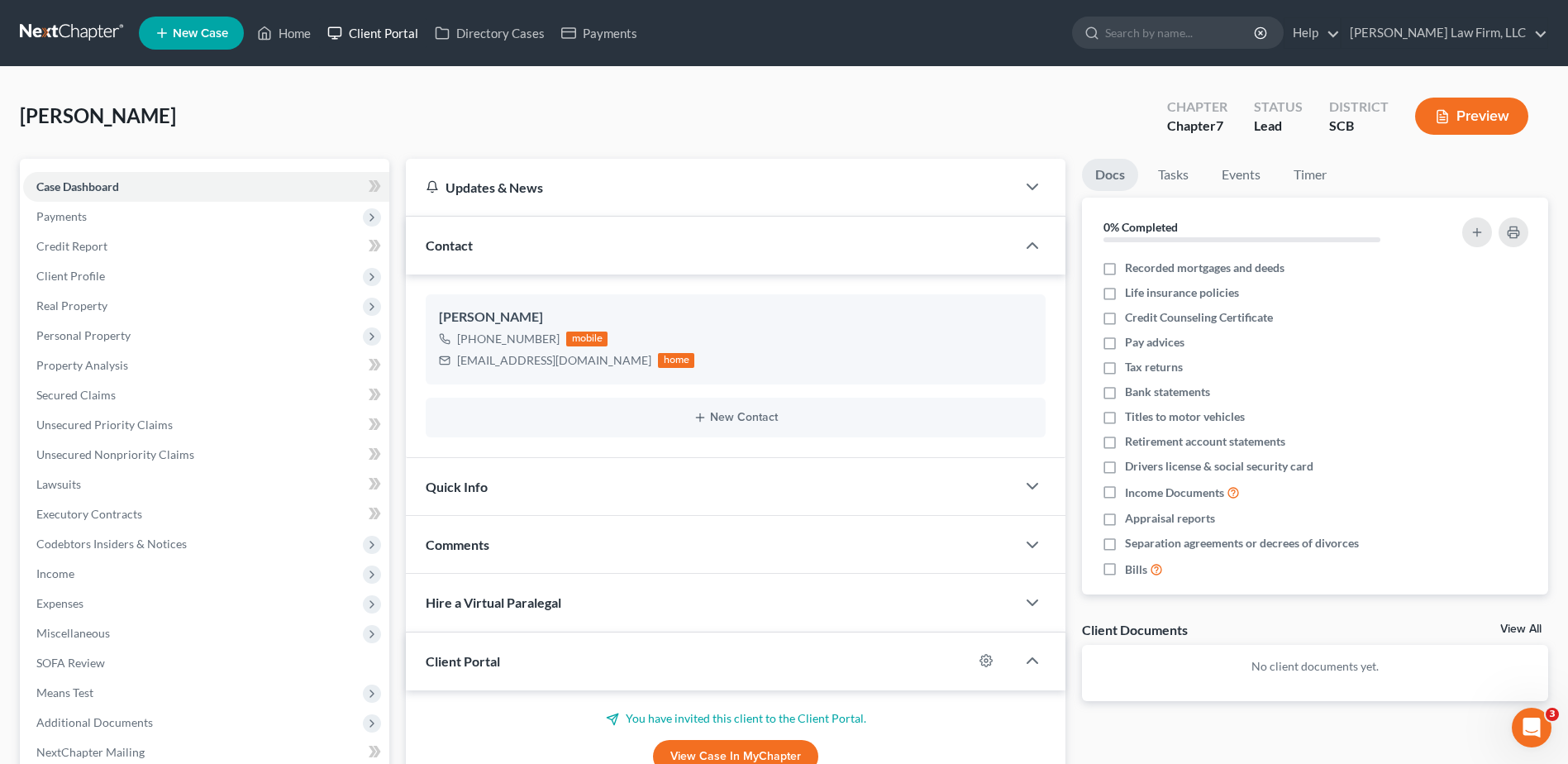
click at [399, 31] on link "Client Portal" at bounding box center [373, 33] width 108 height 30
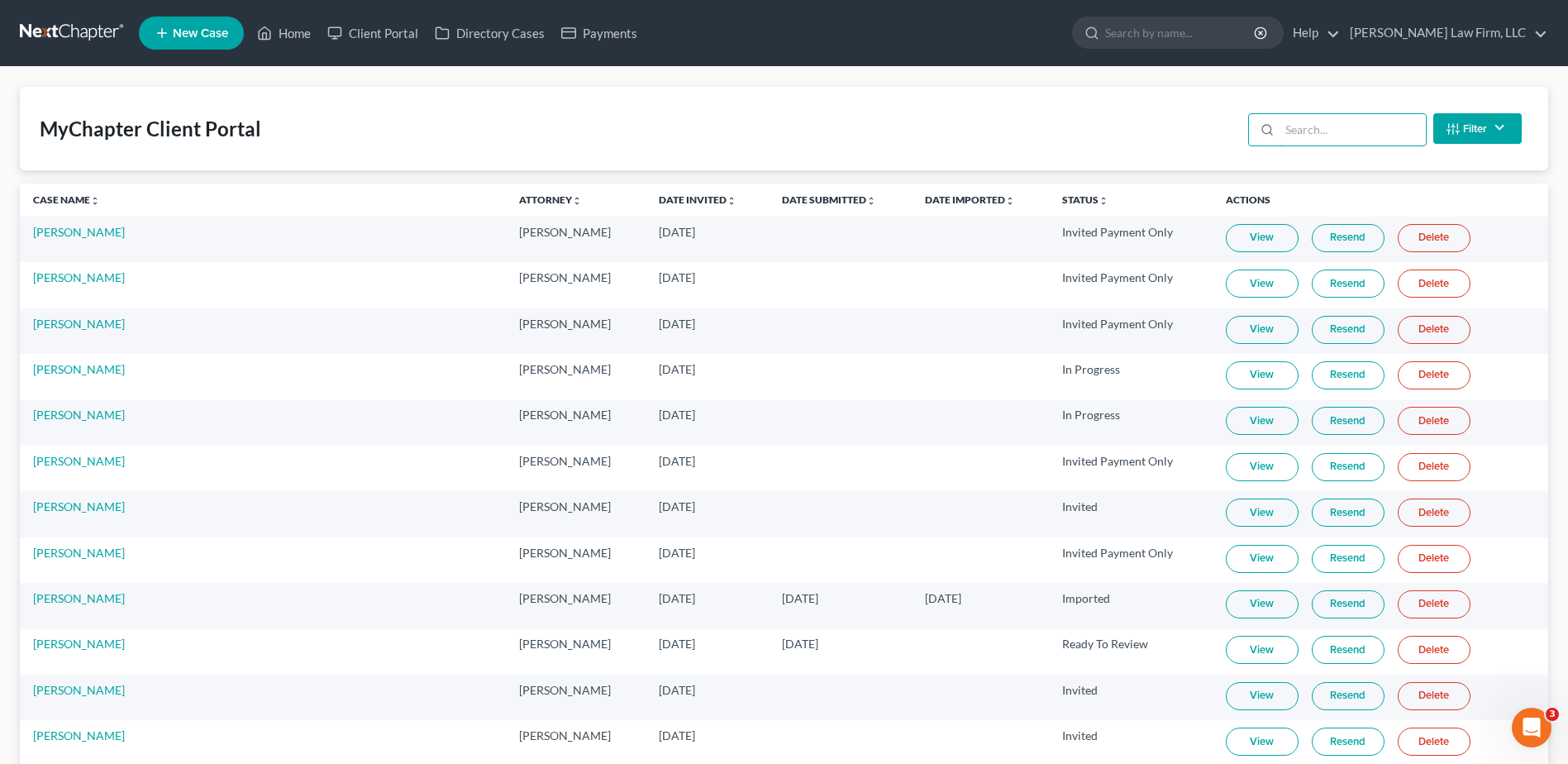
click at [1337, 134] on input "search" at bounding box center [1353, 129] width 146 height 31
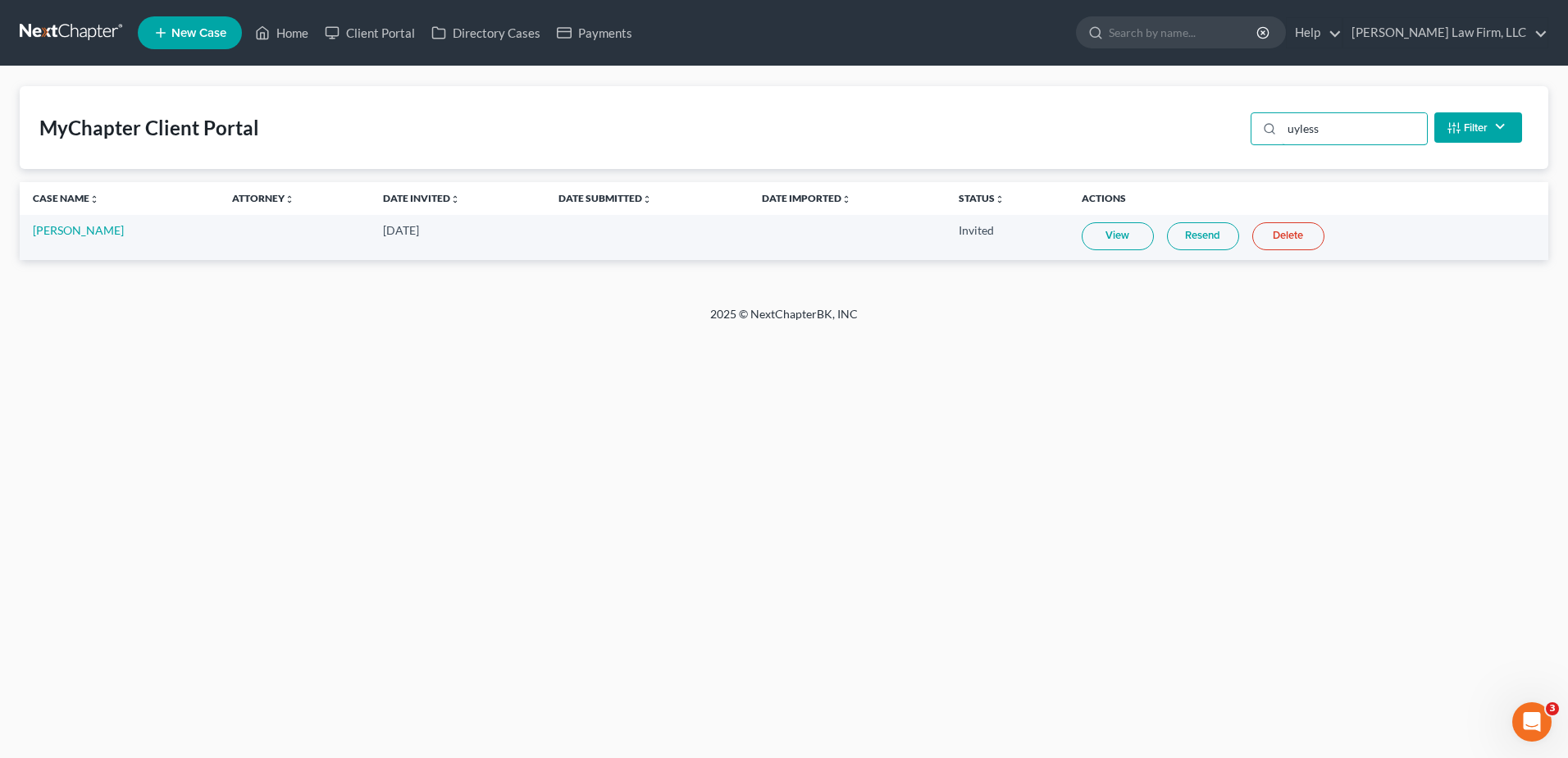
type input "uyless"
click at [1199, 229] on link "Resend" at bounding box center [1203, 236] width 72 height 28
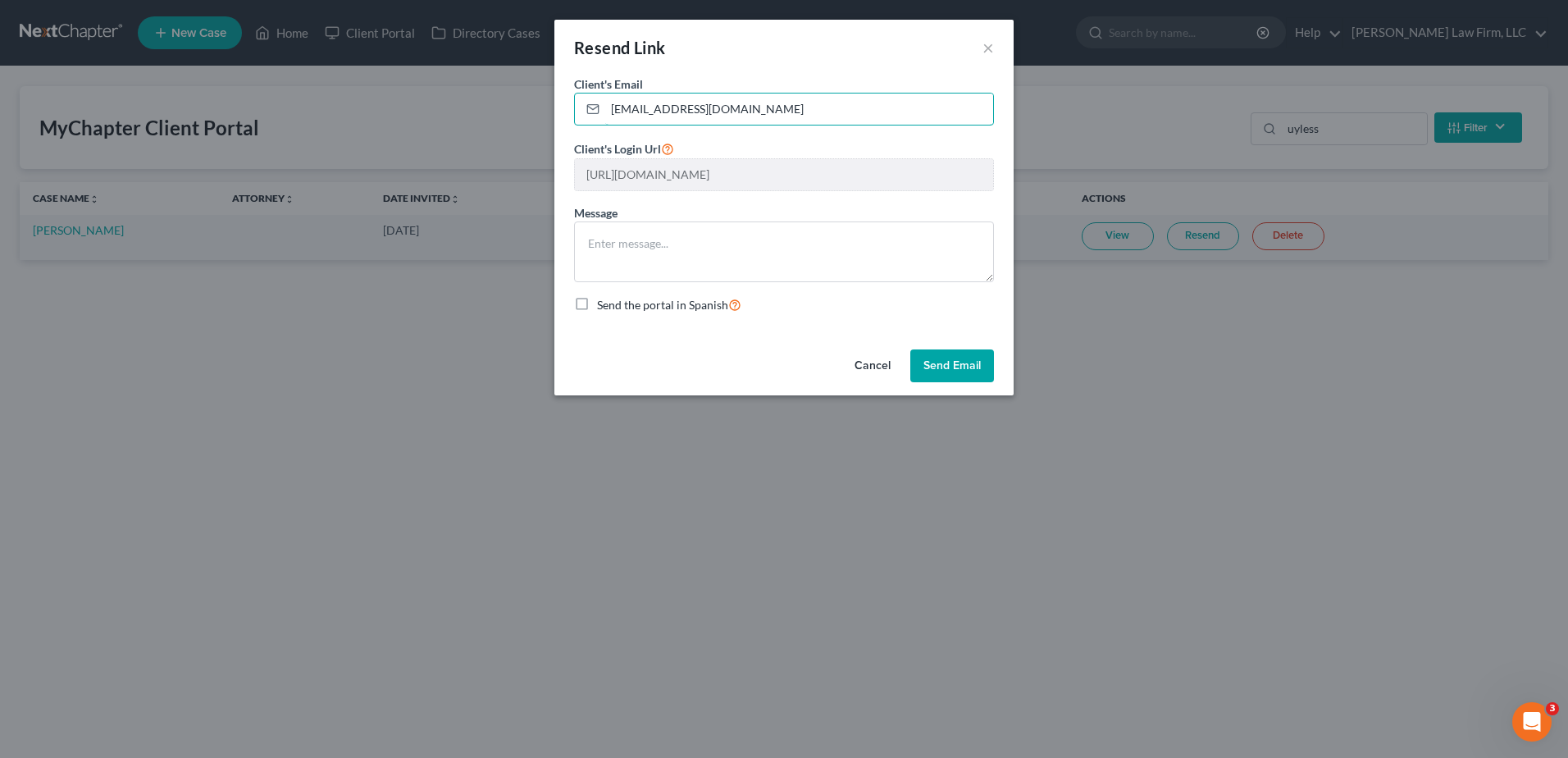
click at [783, 114] on input "[EMAIL_ADDRESS][DOMAIN_NAME]" at bounding box center [798, 109] width 388 height 31
click at [611, 109] on input "[EMAIL_ADDRESS][DOMAIN_NAME]" at bounding box center [798, 109] width 388 height 31
click at [741, 118] on input "[EMAIL_ADDRESS][DOMAIN_NAME]" at bounding box center [798, 109] width 388 height 31
click at [832, 138] on div "Client's Login Url [URL][DOMAIN_NAME]" at bounding box center [784, 165] width 420 height 52
click at [951, 365] on button "Send Email" at bounding box center [951, 365] width 83 height 33
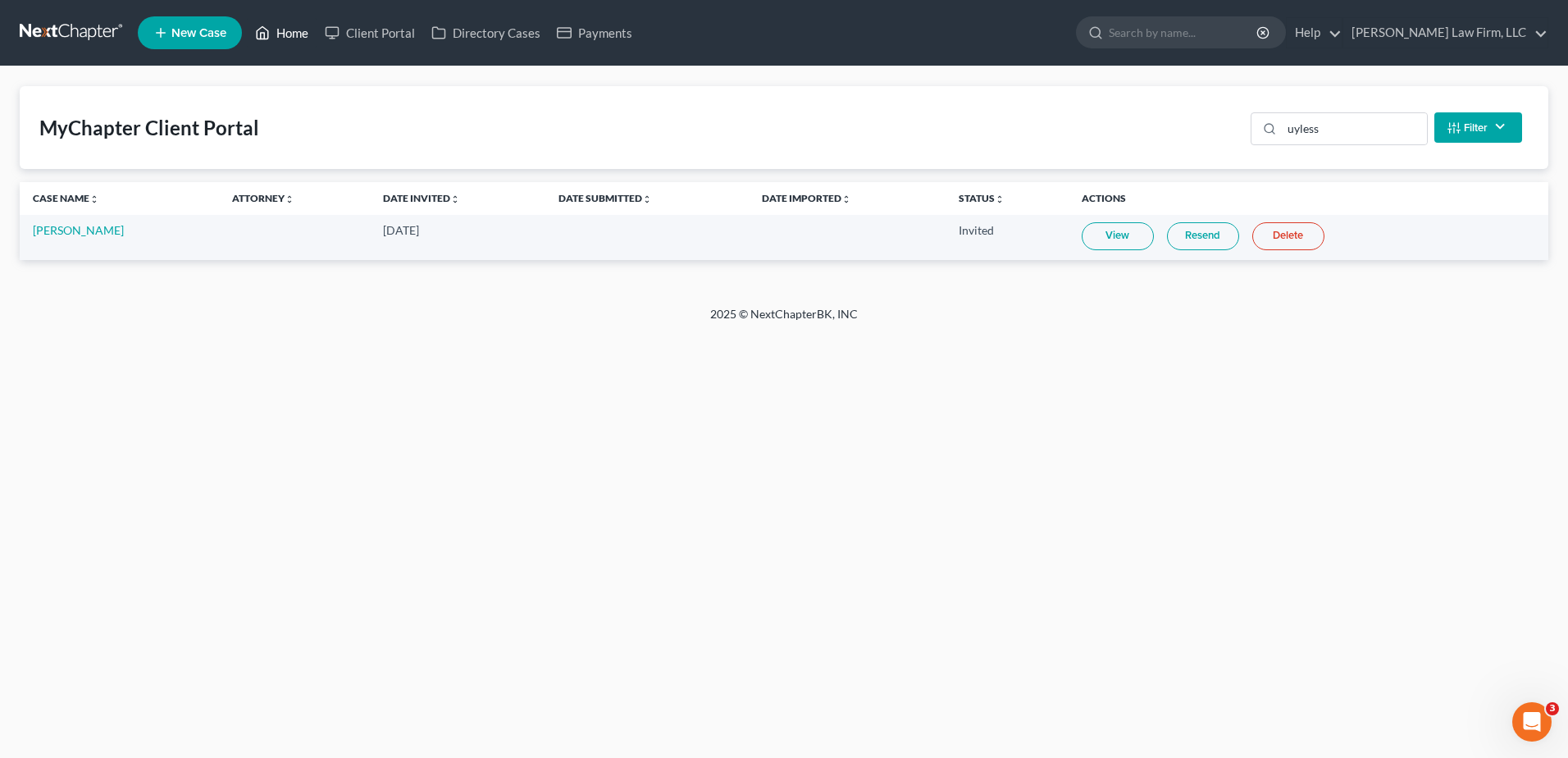
click at [295, 39] on link "Home" at bounding box center [281, 33] width 70 height 30
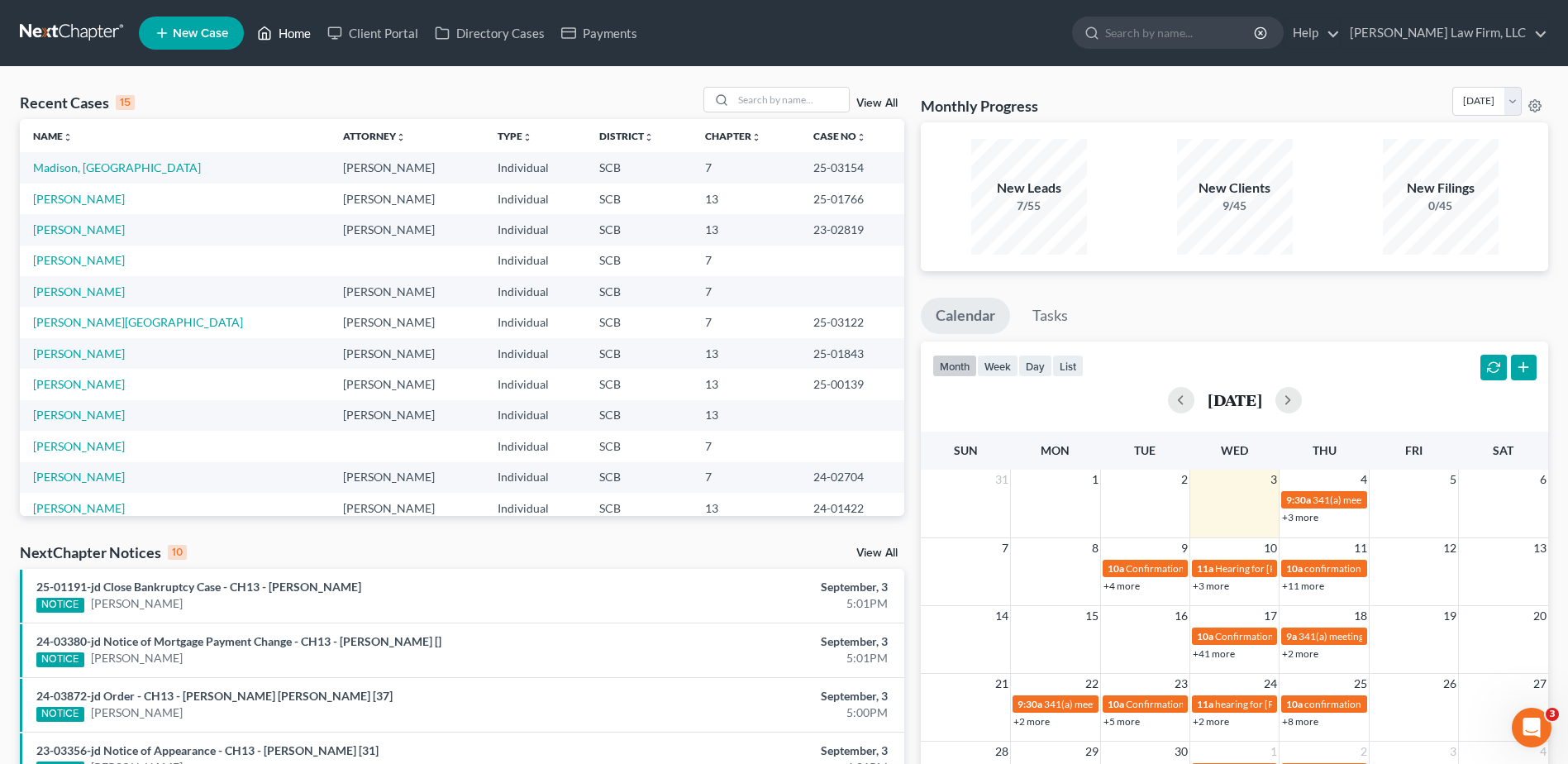
click at [291, 29] on link "Home" at bounding box center [284, 33] width 70 height 30
